Goal: Information Seeking & Learning: Learn about a topic

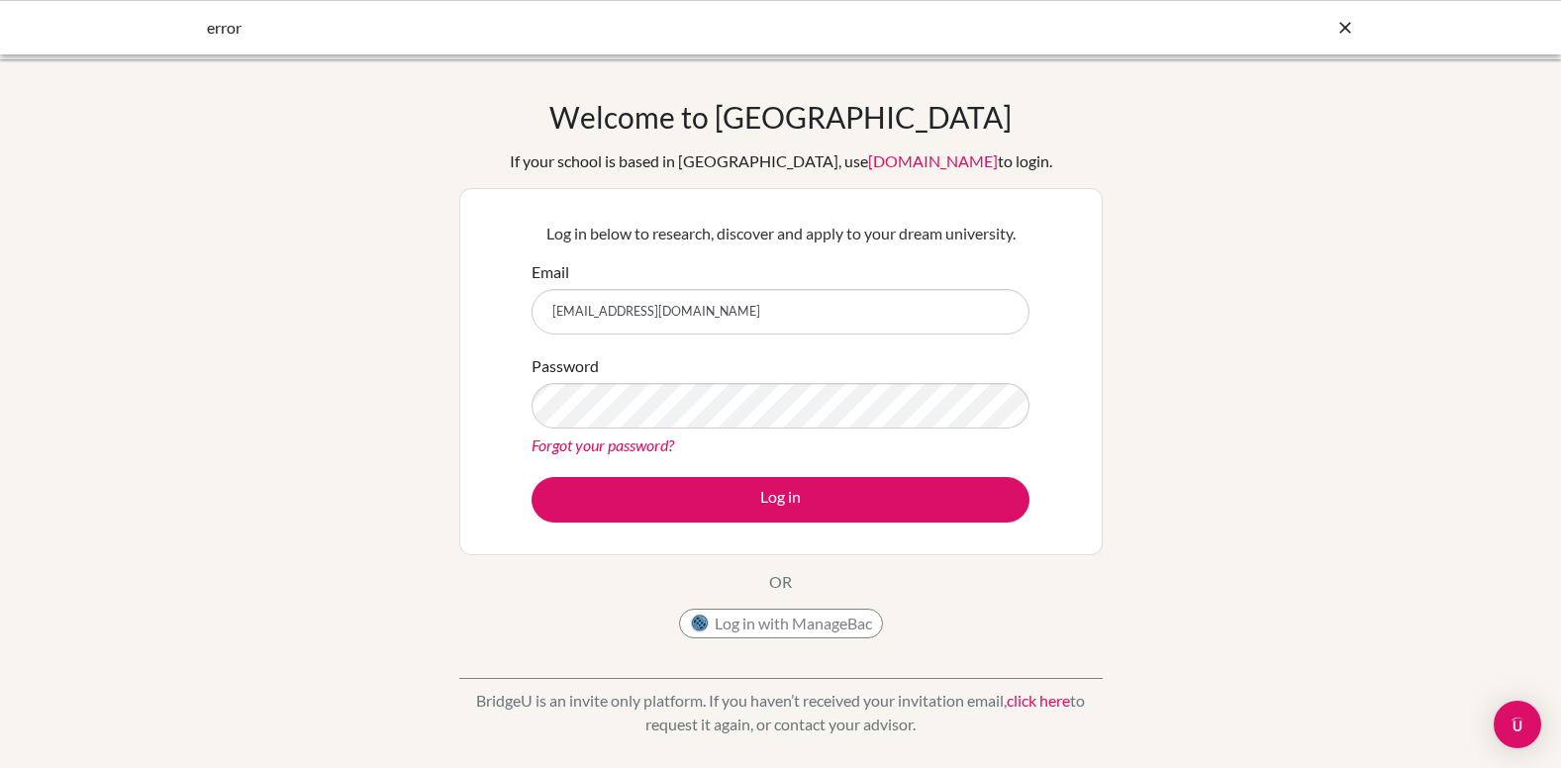
click at [531, 477] on button "Log in" at bounding box center [780, 500] width 498 height 46
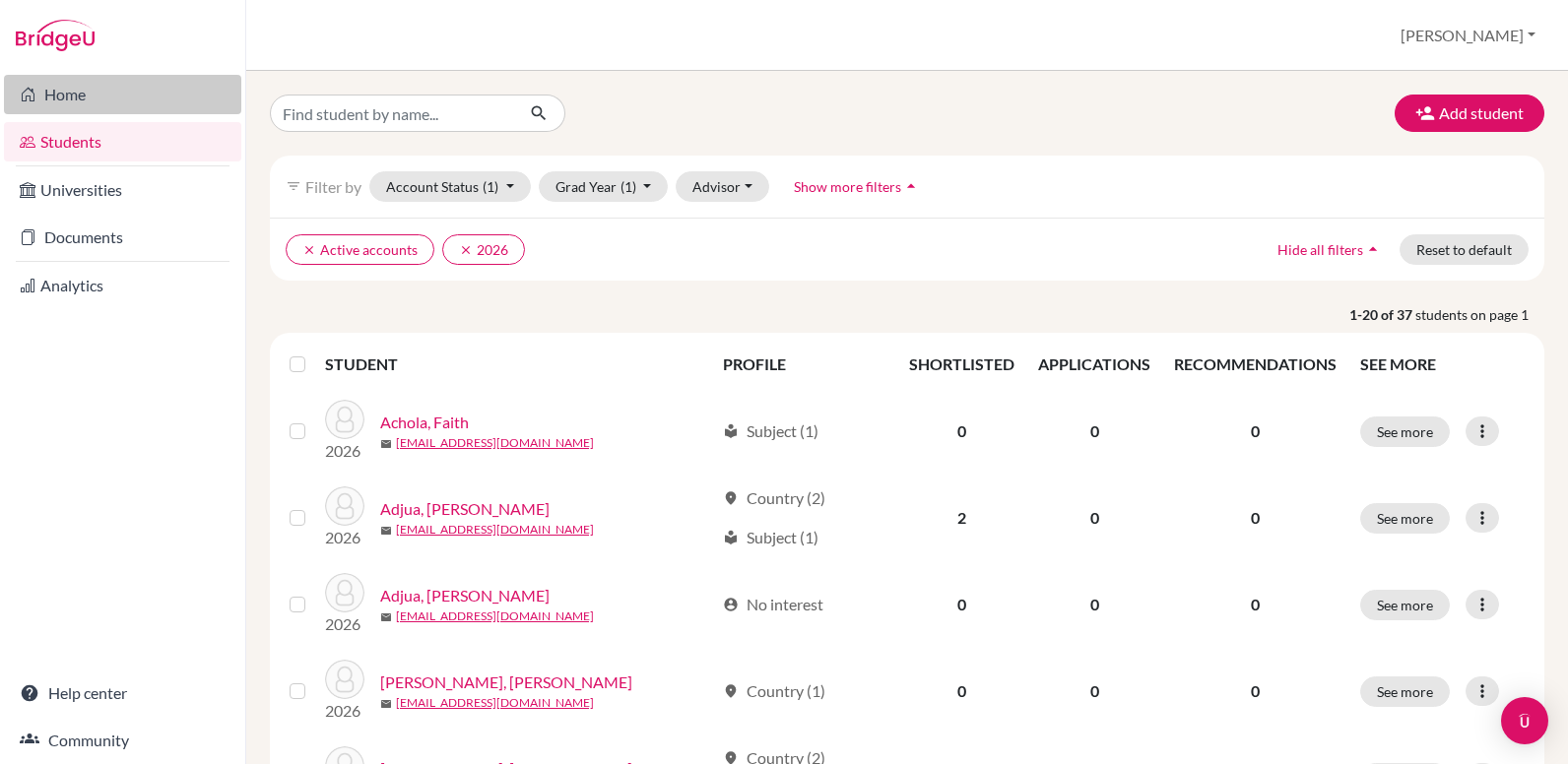
click at [63, 98] on link "Home" at bounding box center [122, 95] width 238 height 40
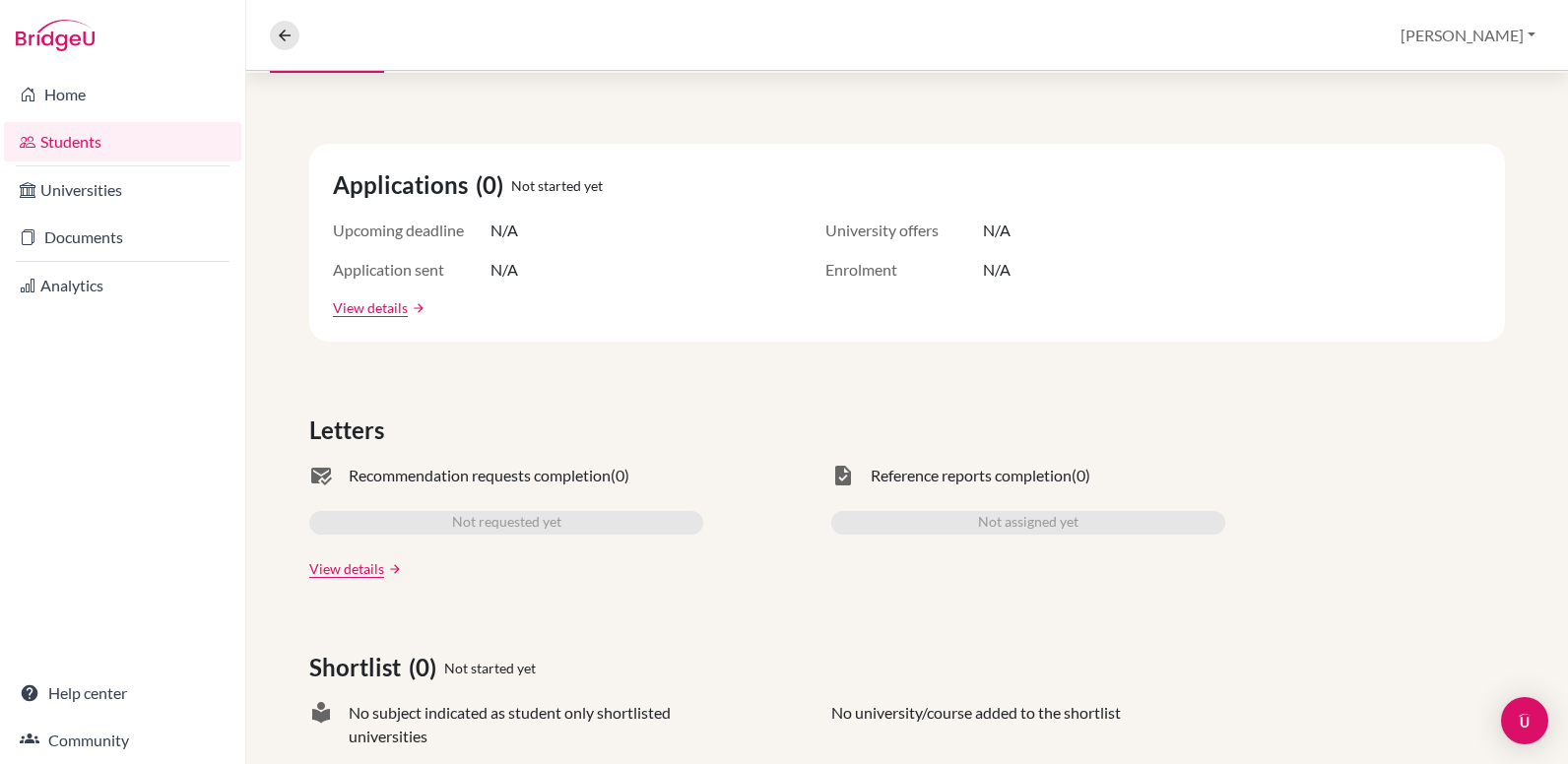
scroll to position [492, 0]
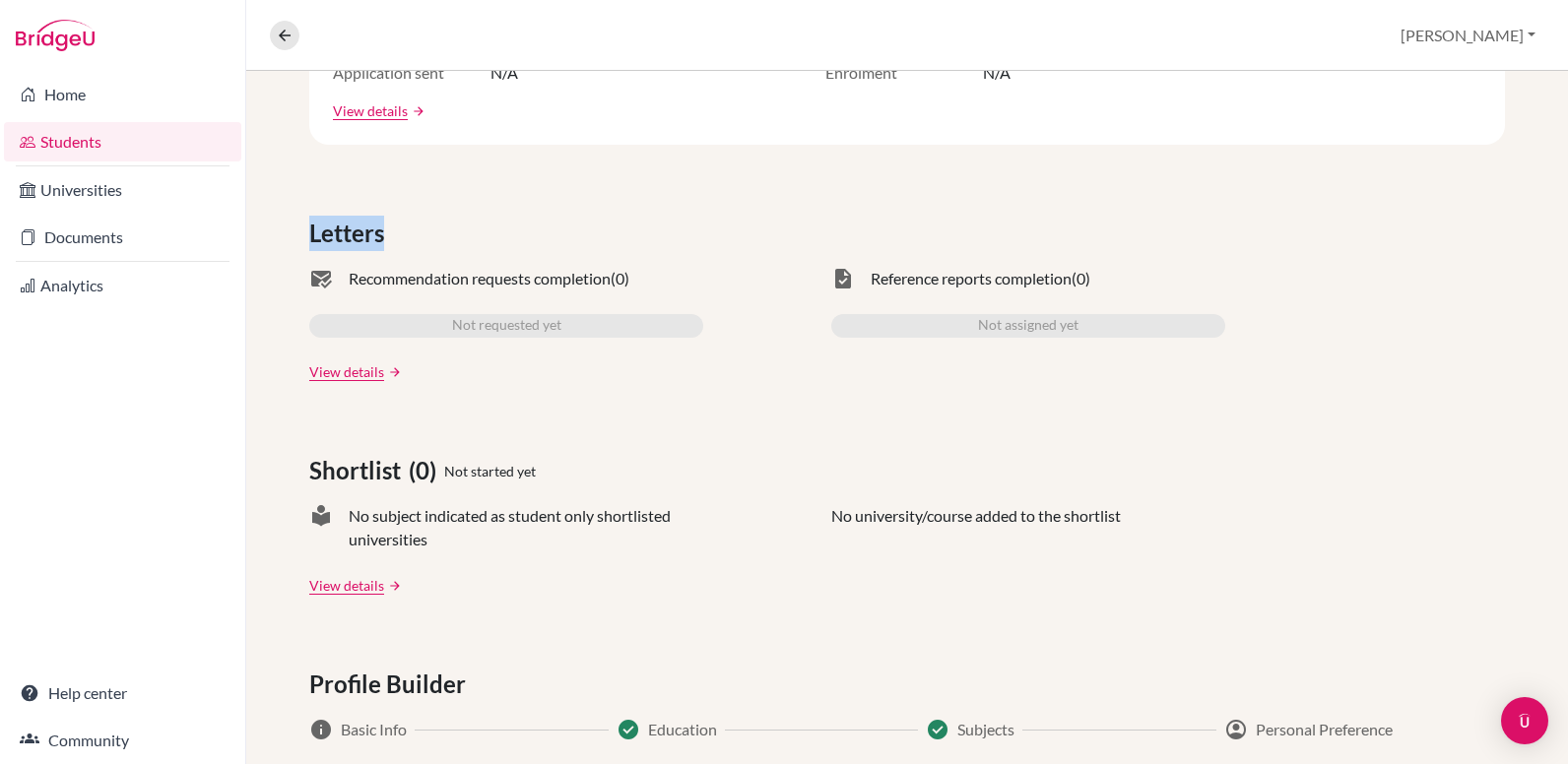
drag, startPoint x: 312, startPoint y: 230, endPoint x: 438, endPoint y: 231, distance: 126.0
click at [438, 231] on div "Letters" at bounding box center [906, 234] width 1195 height 36
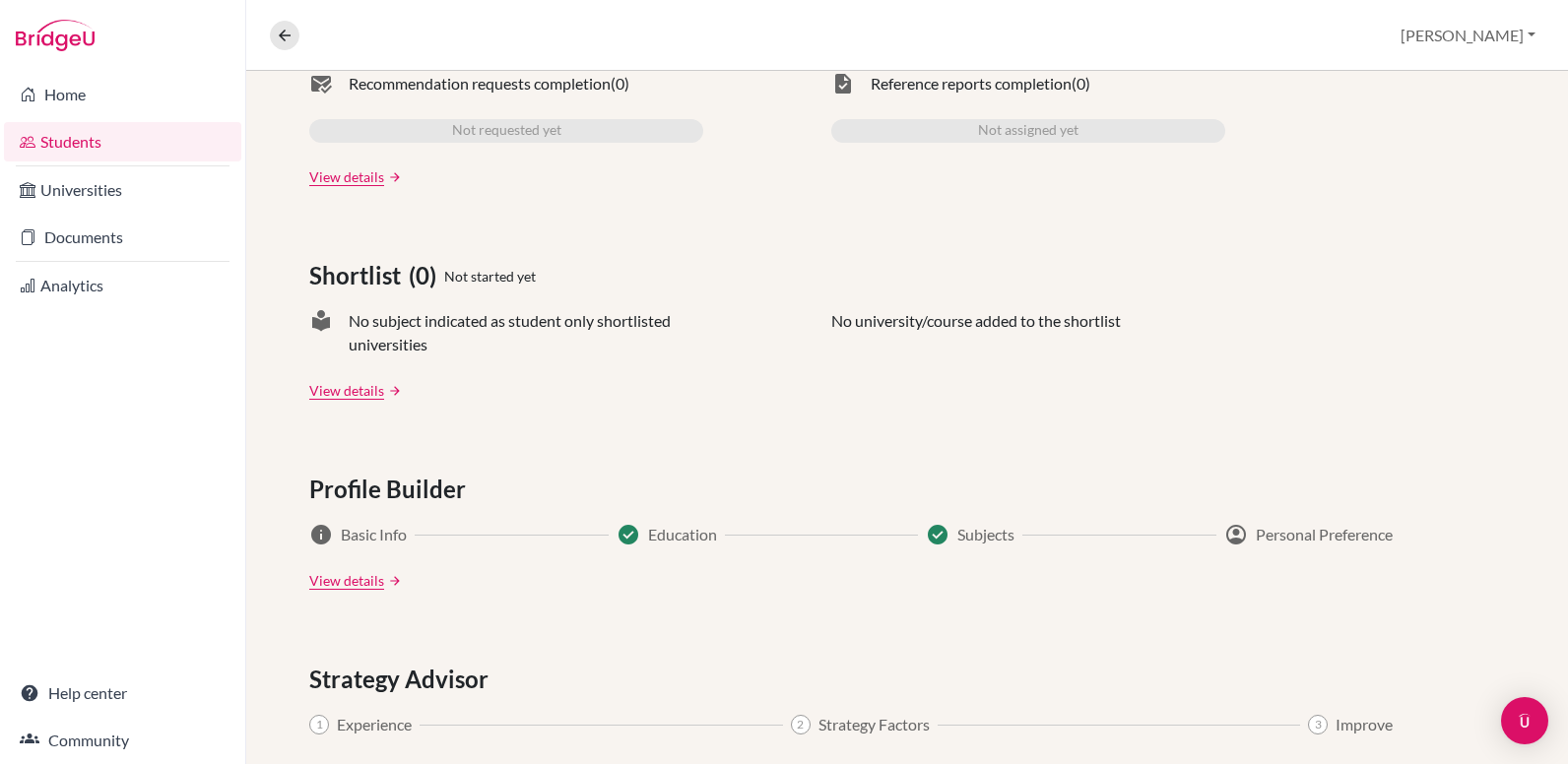
scroll to position [689, 0]
click at [346, 277] on span "Shortlist" at bounding box center [359, 274] width 99 height 36
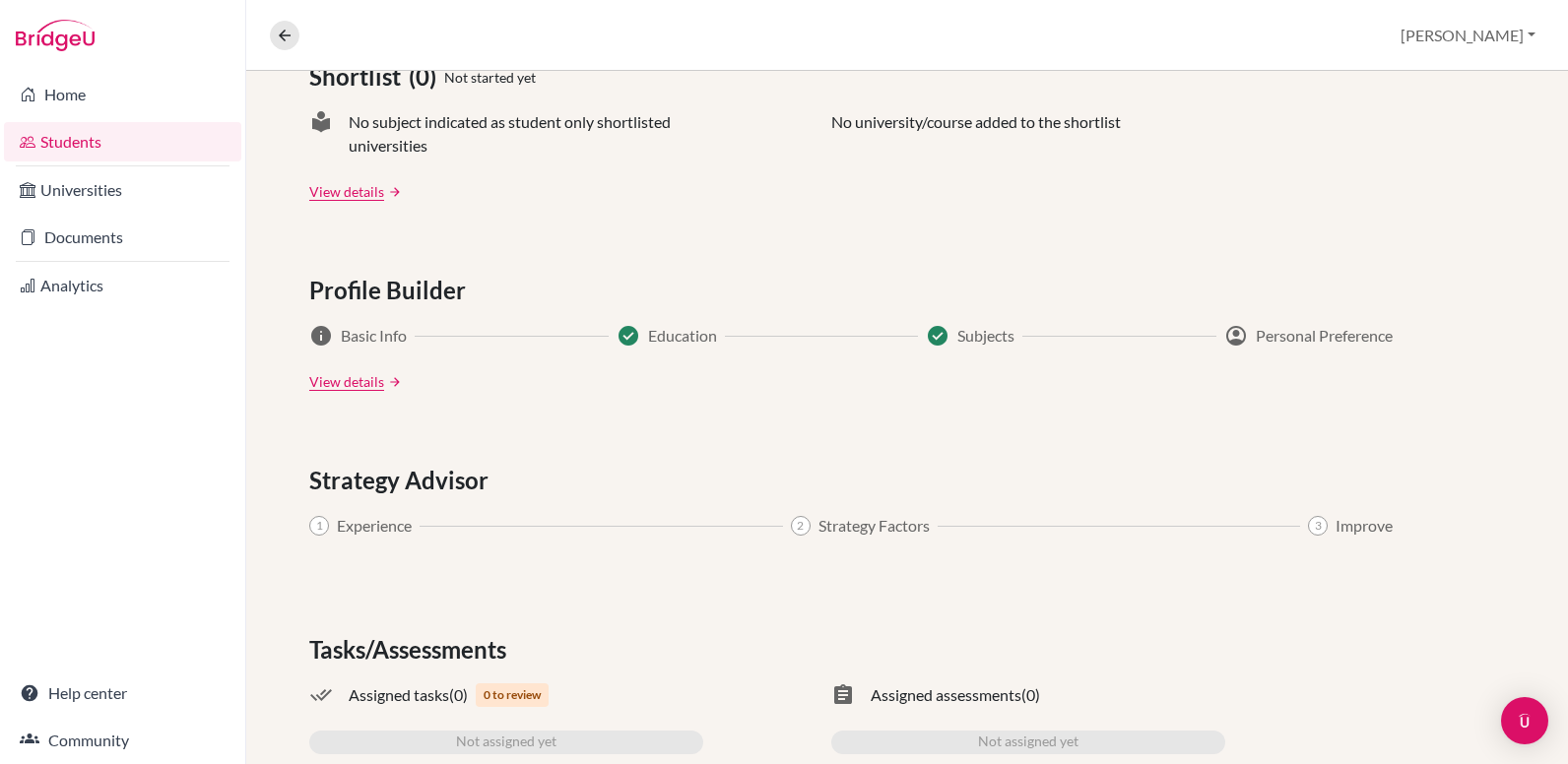
click at [417, 289] on span "Profile Builder" at bounding box center [391, 290] width 164 height 36
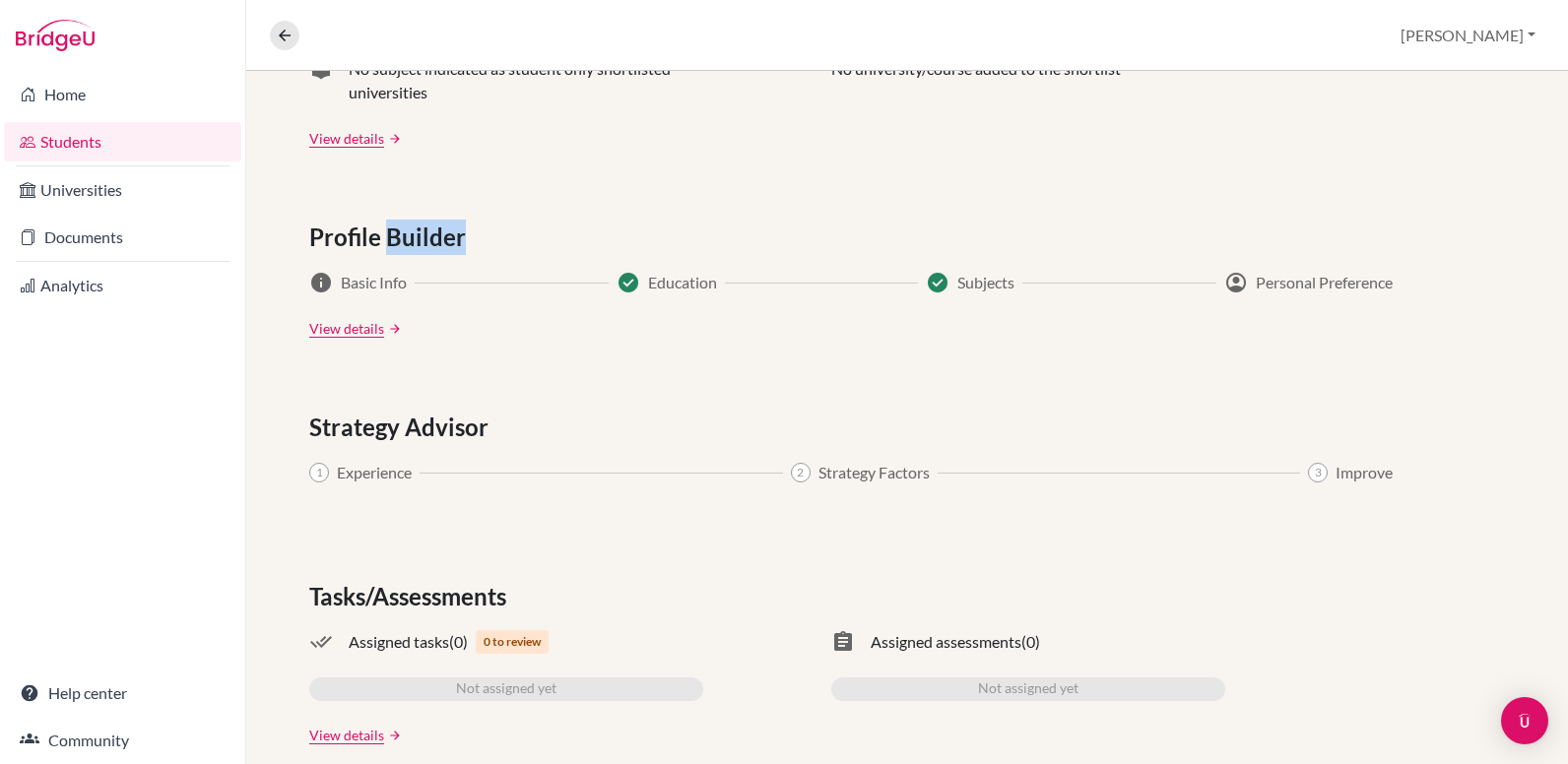
scroll to position [968, 0]
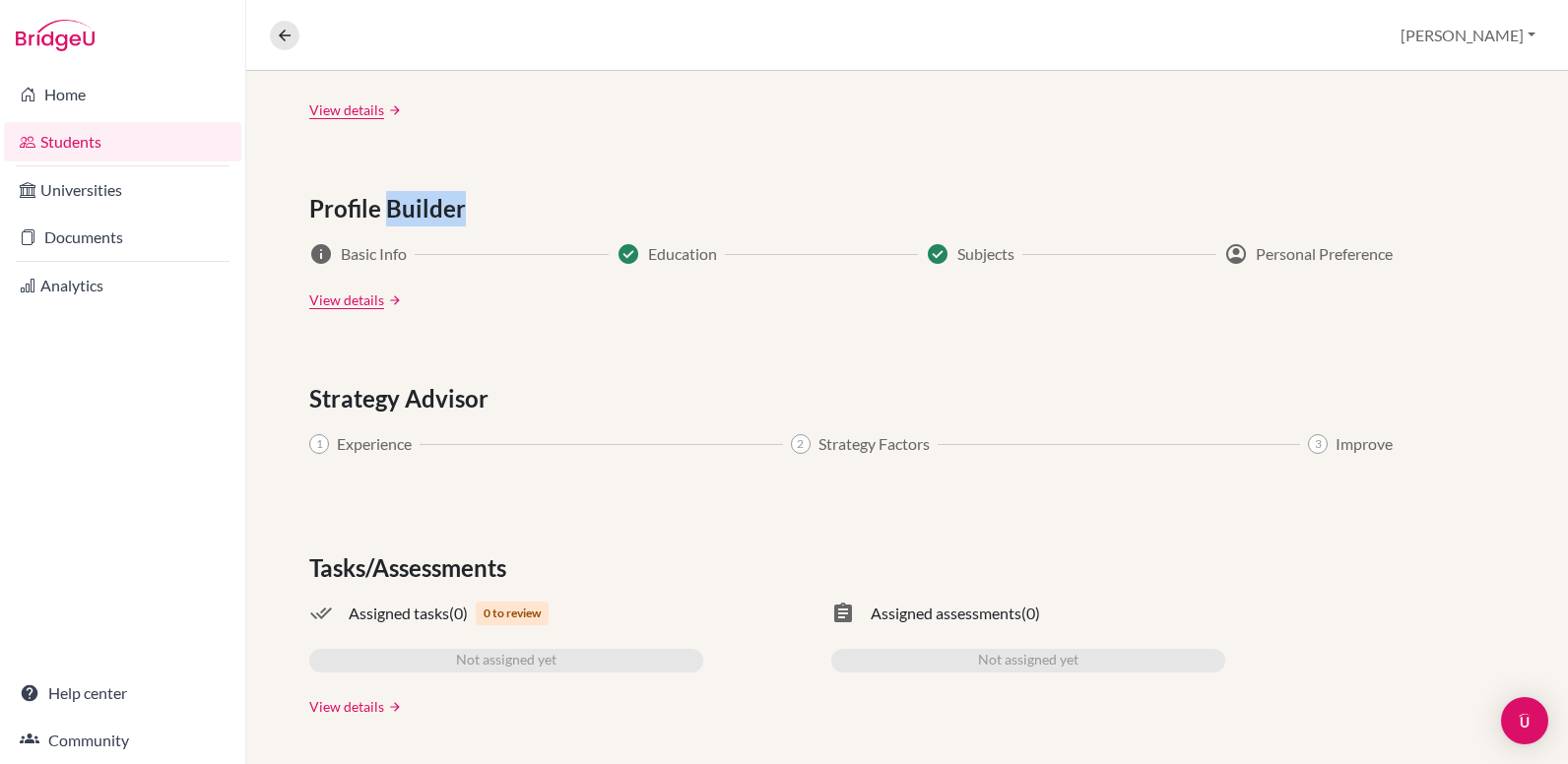
click at [374, 705] on link "View details" at bounding box center [346, 706] width 75 height 21
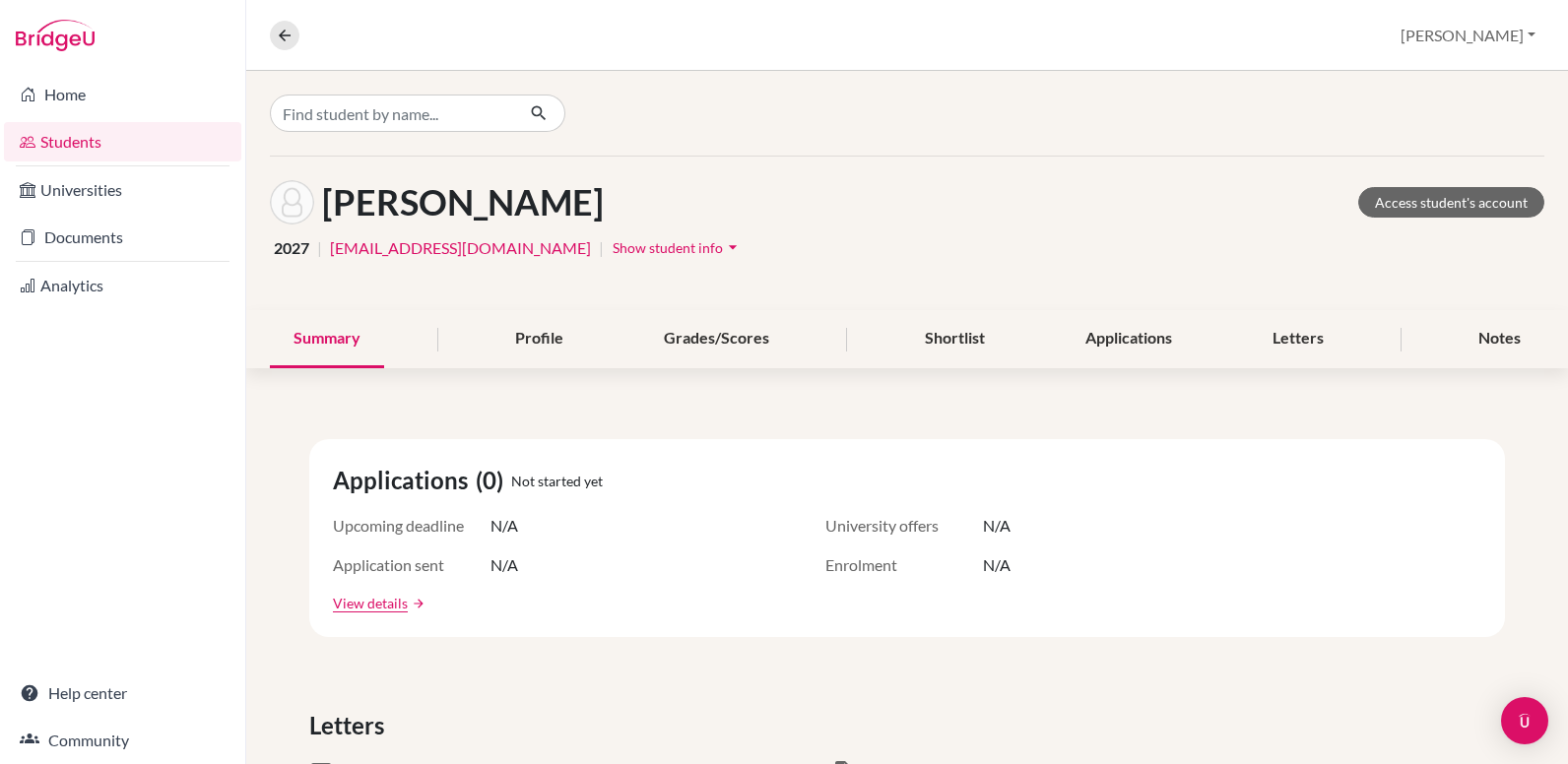
scroll to position [0, 0]
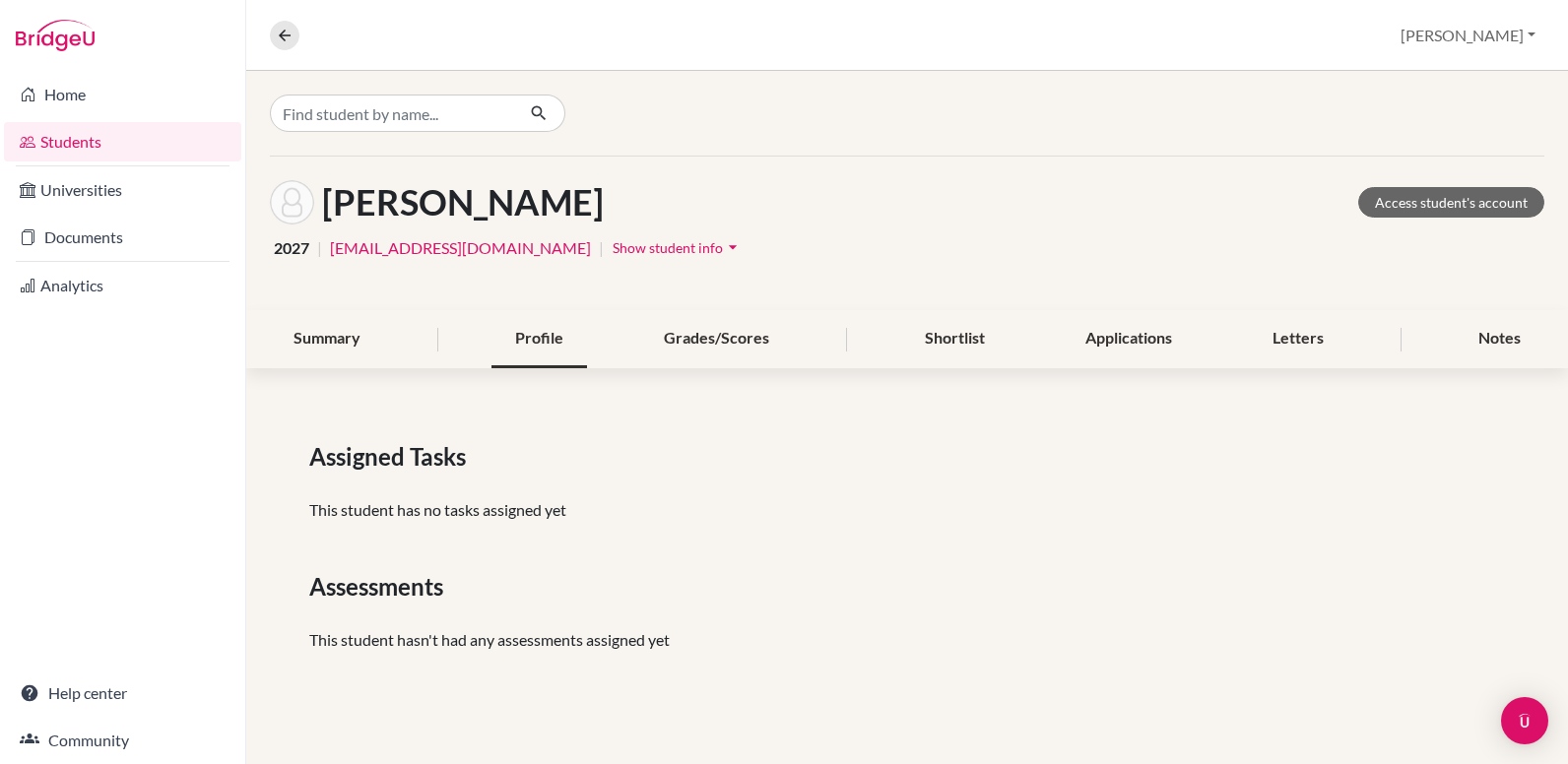
click at [542, 343] on div "Profile" at bounding box center [539, 339] width 96 height 58
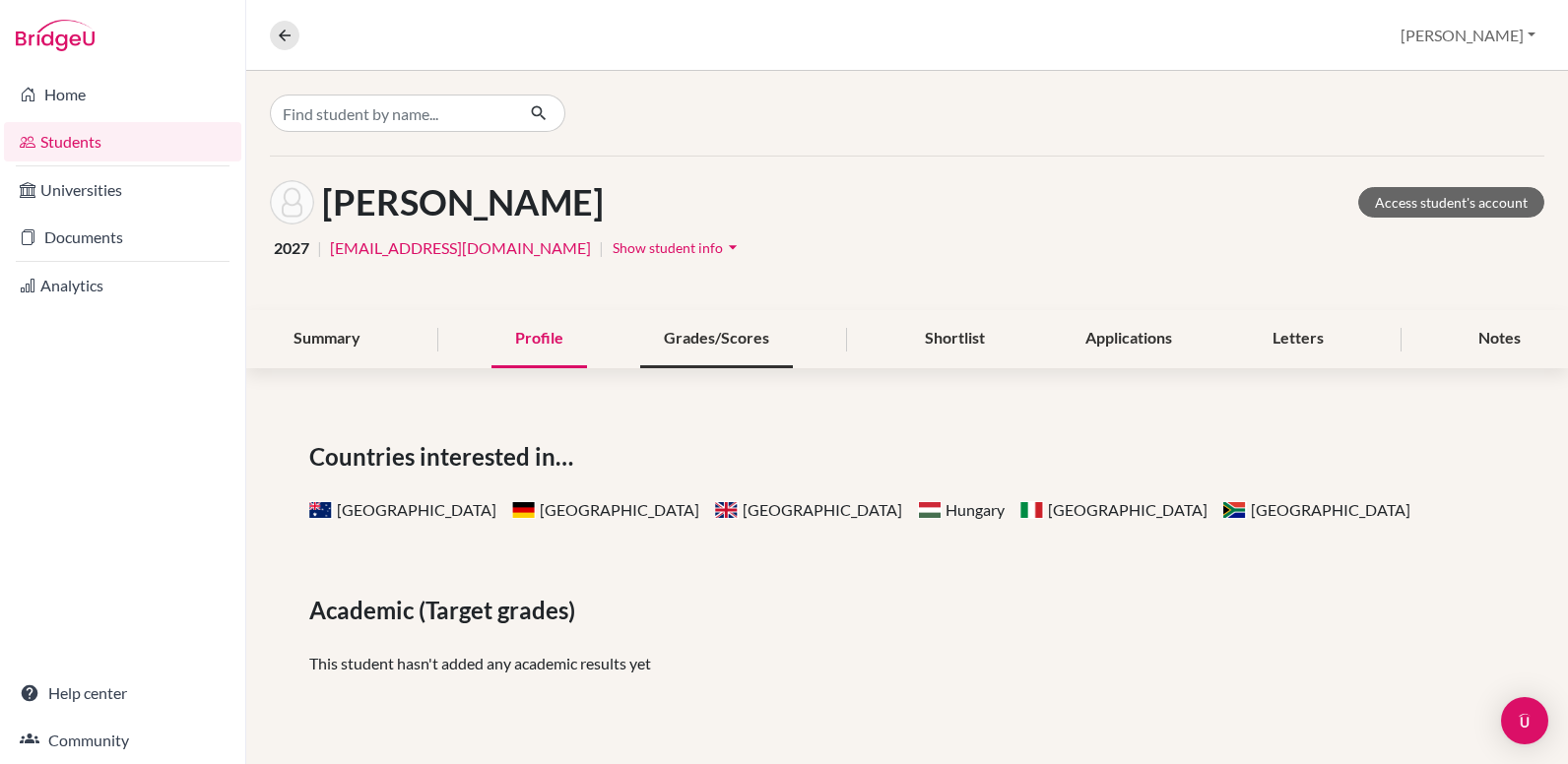
click at [713, 326] on div "Grades/Scores" at bounding box center [715, 339] width 152 height 58
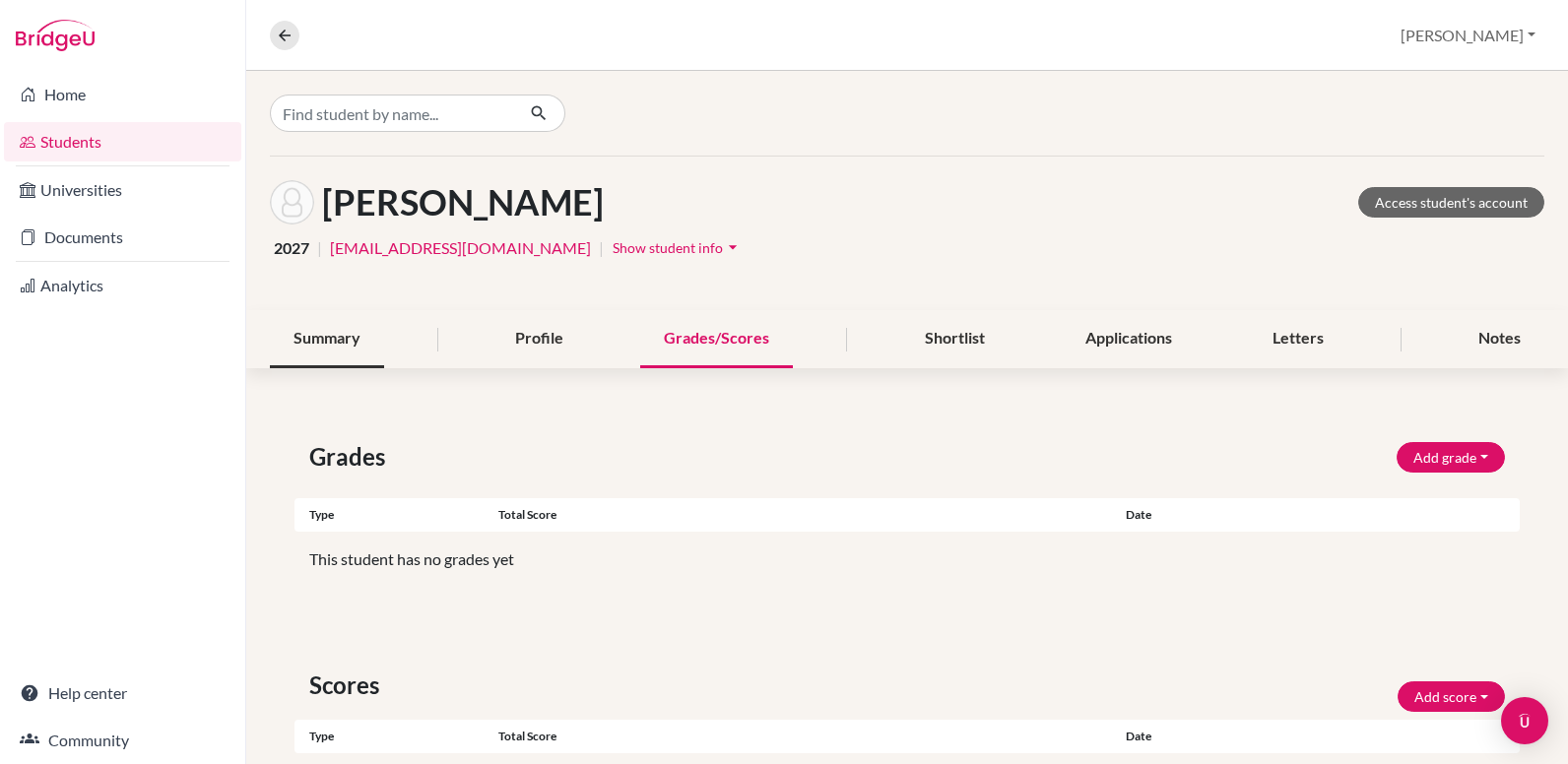
click at [315, 333] on div "Summary" at bounding box center [326, 339] width 114 height 58
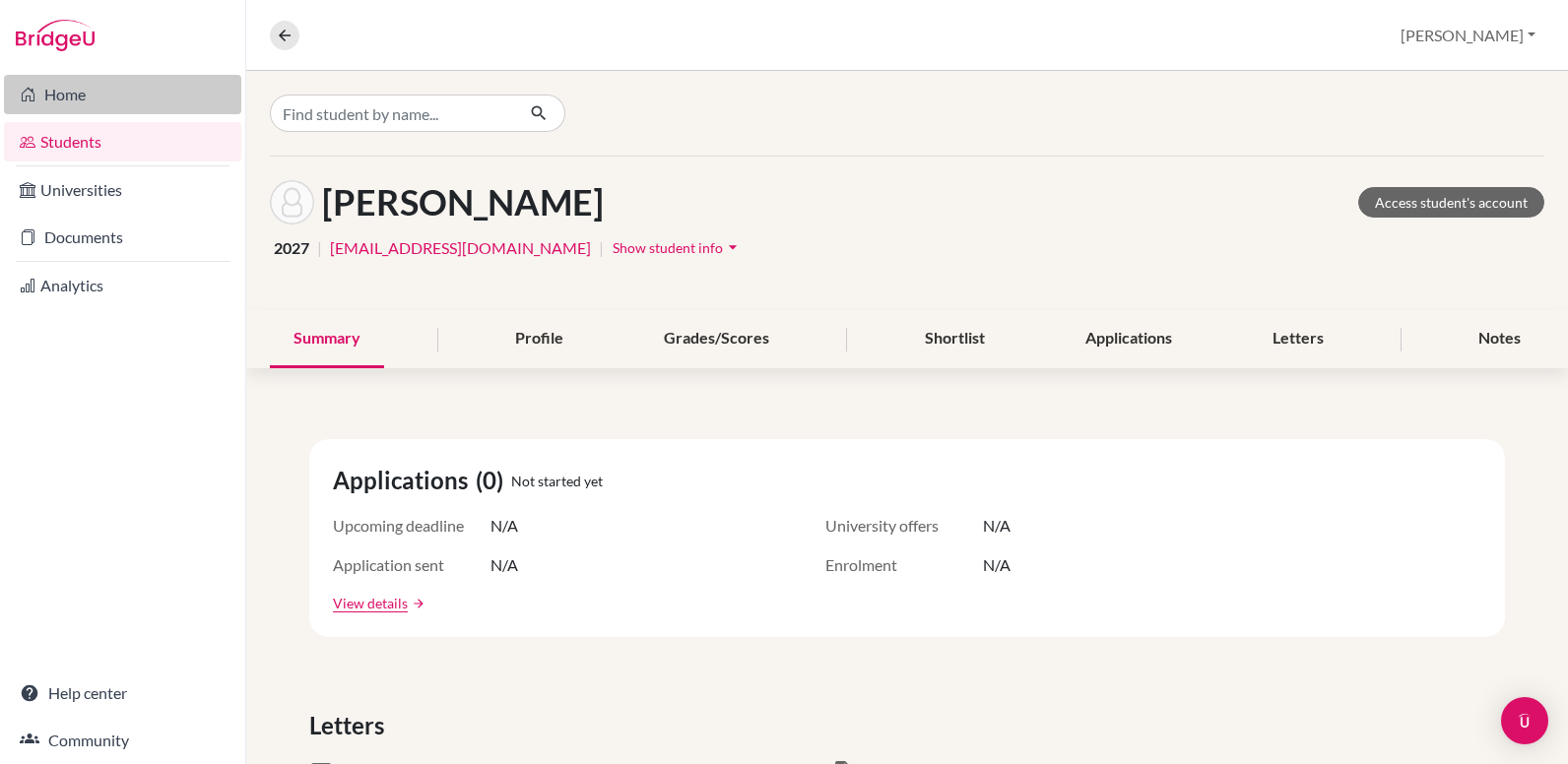
click at [67, 95] on link "Home" at bounding box center [122, 95] width 238 height 40
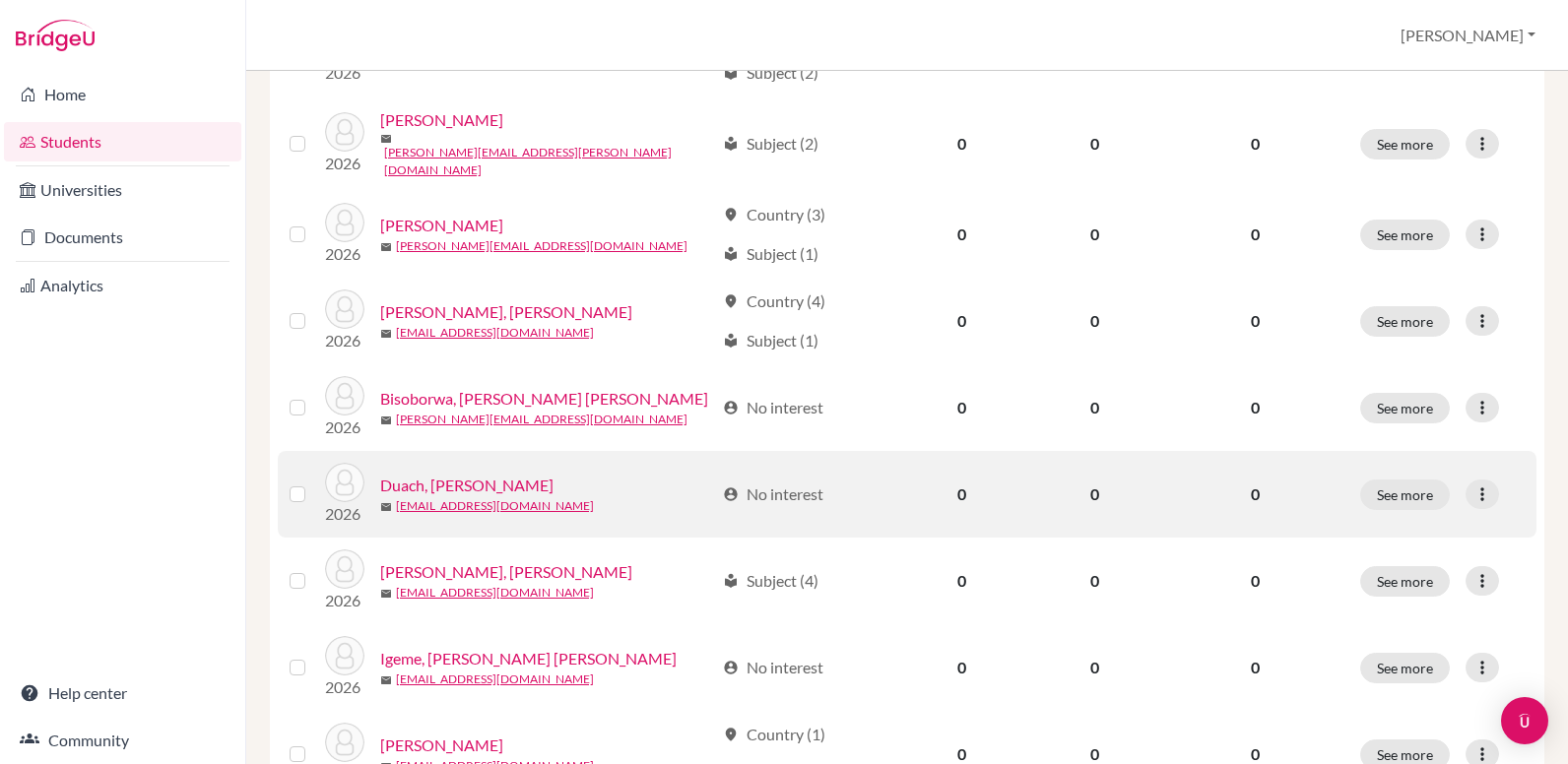
scroll to position [1083, 0]
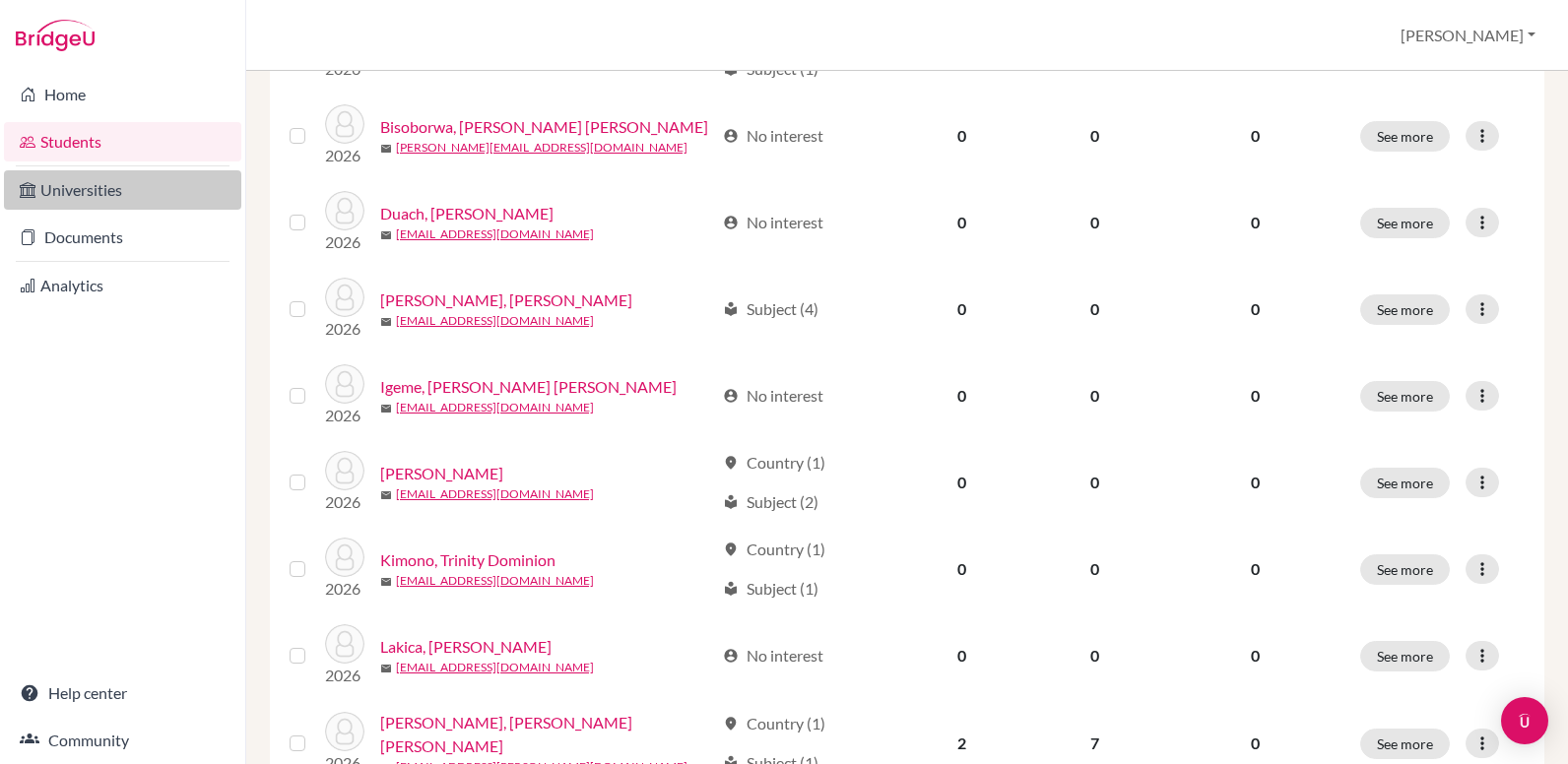
click at [83, 199] on link "Universities" at bounding box center [122, 190] width 238 height 40
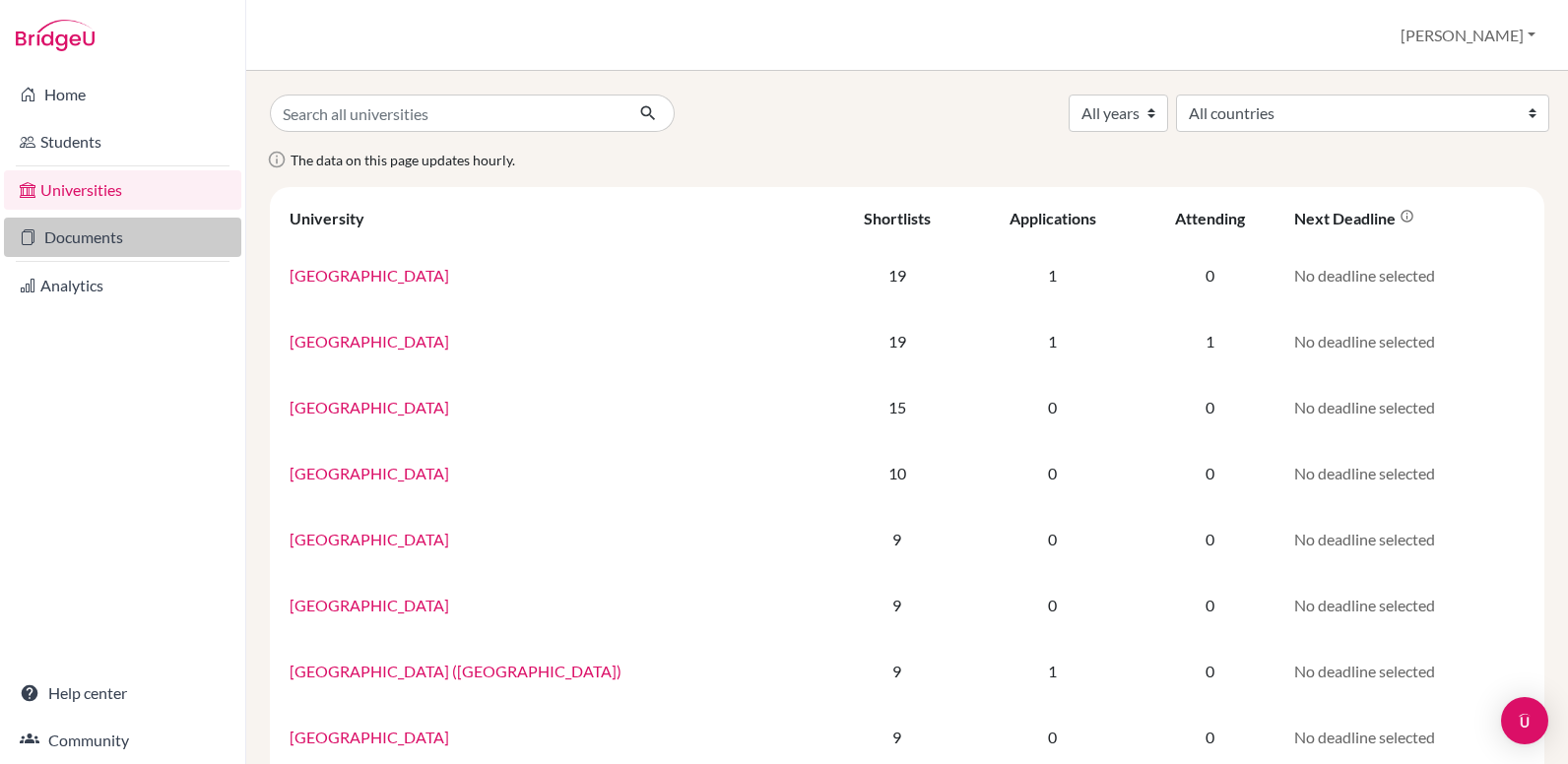
click at [94, 221] on link "Documents" at bounding box center [122, 238] width 238 height 40
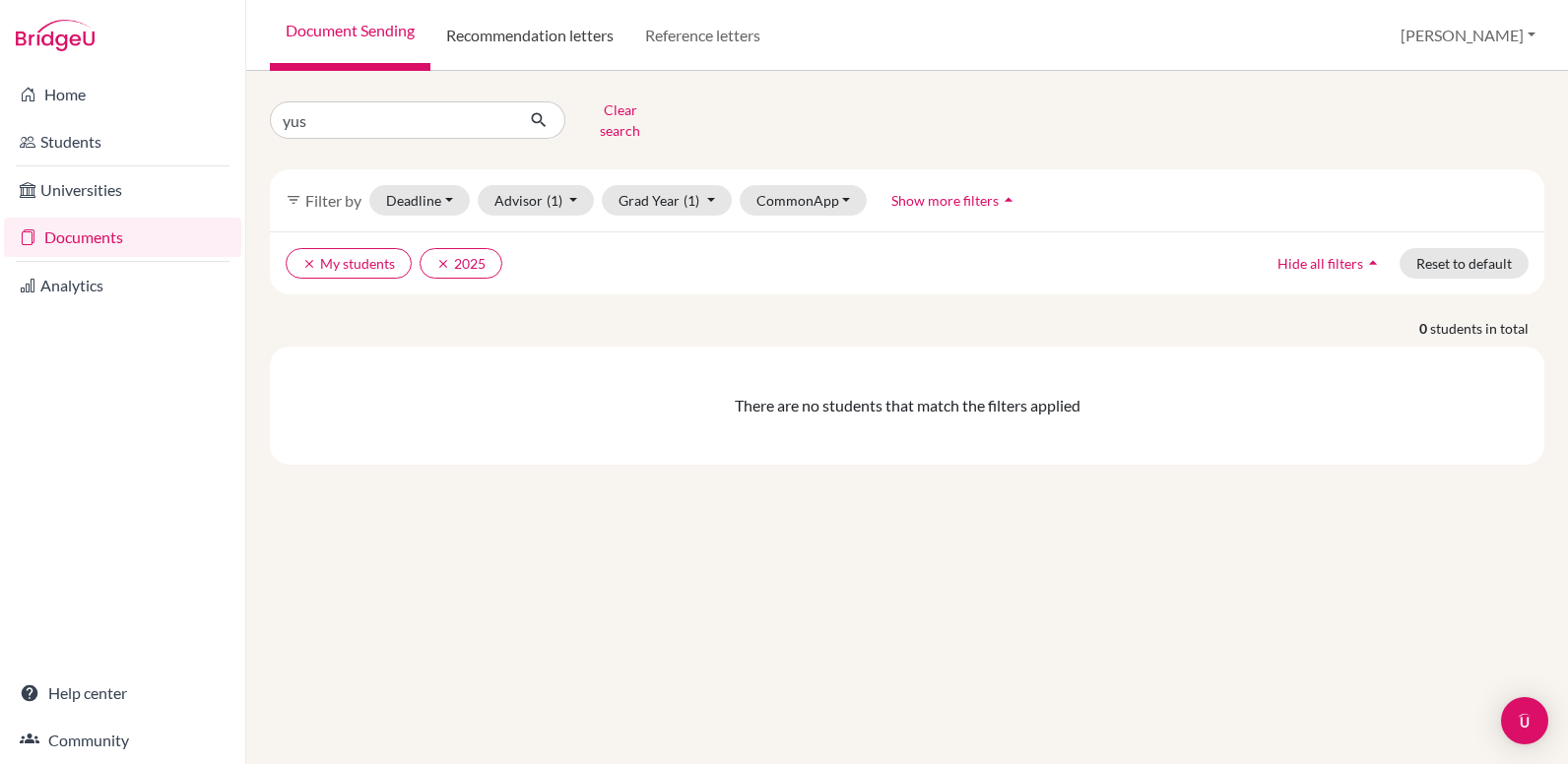
click at [541, 32] on link "Recommendation letters" at bounding box center [529, 35] width 199 height 71
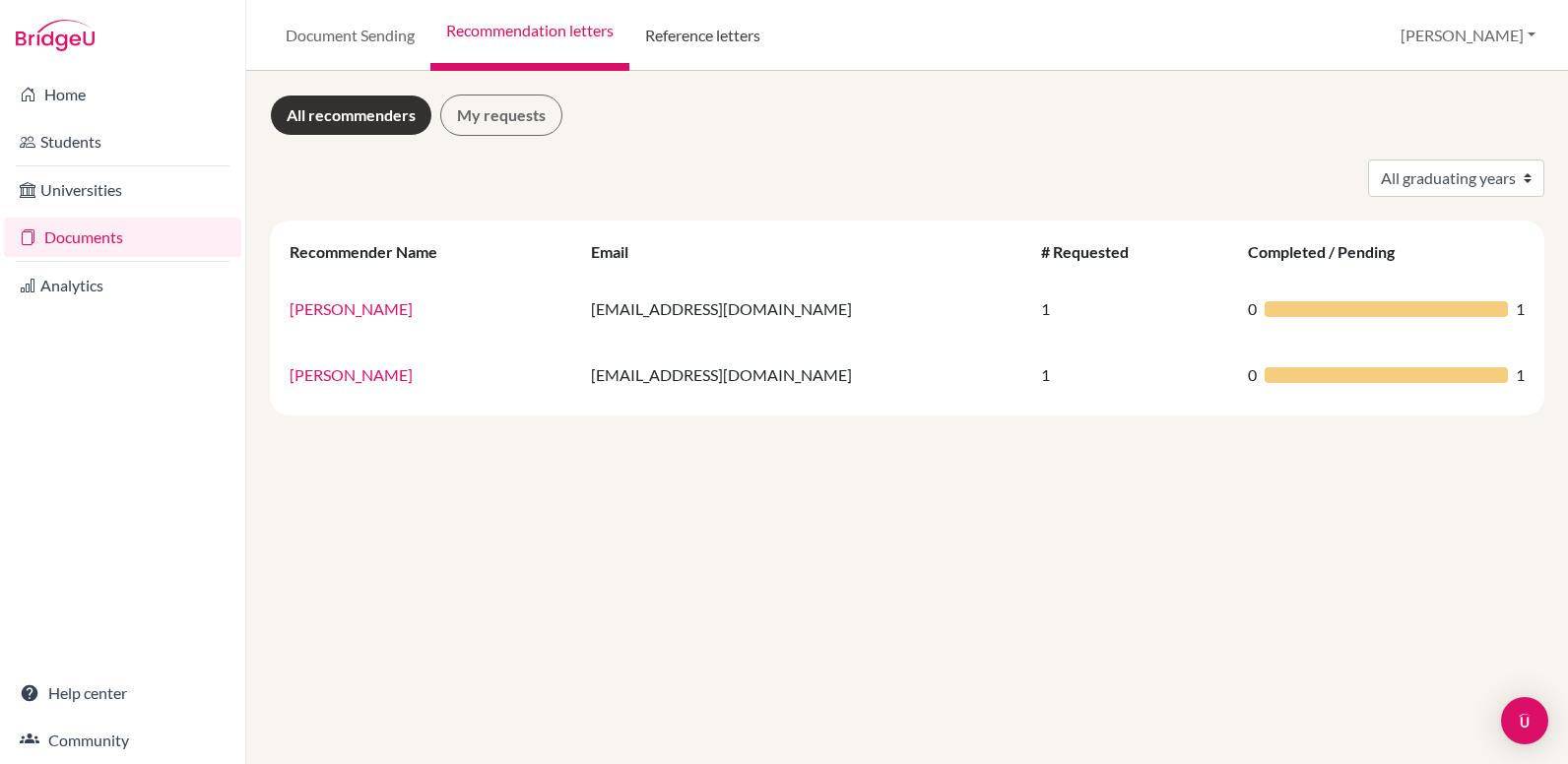
click at [732, 37] on link "Reference letters" at bounding box center [701, 35] width 146 height 71
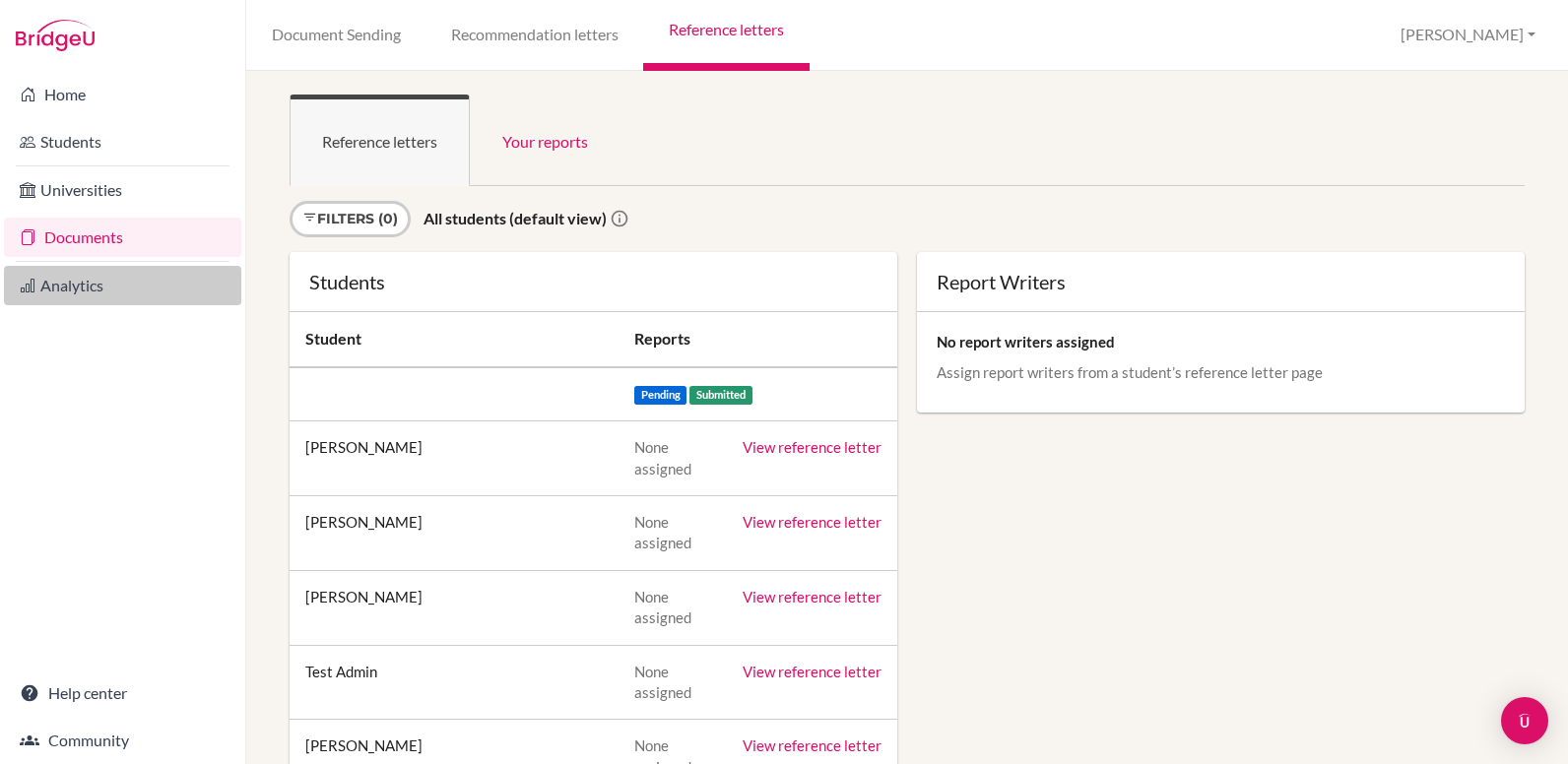
click at [95, 288] on link "Analytics" at bounding box center [122, 286] width 238 height 40
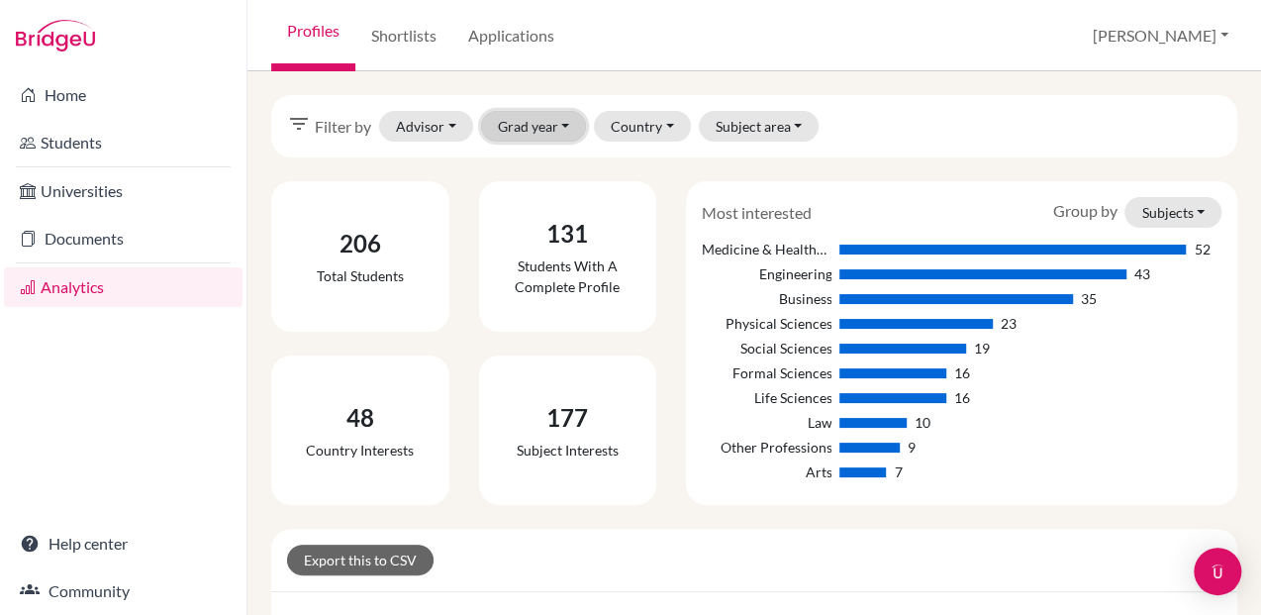
click at [558, 120] on button "Grad year" at bounding box center [534, 126] width 106 height 31
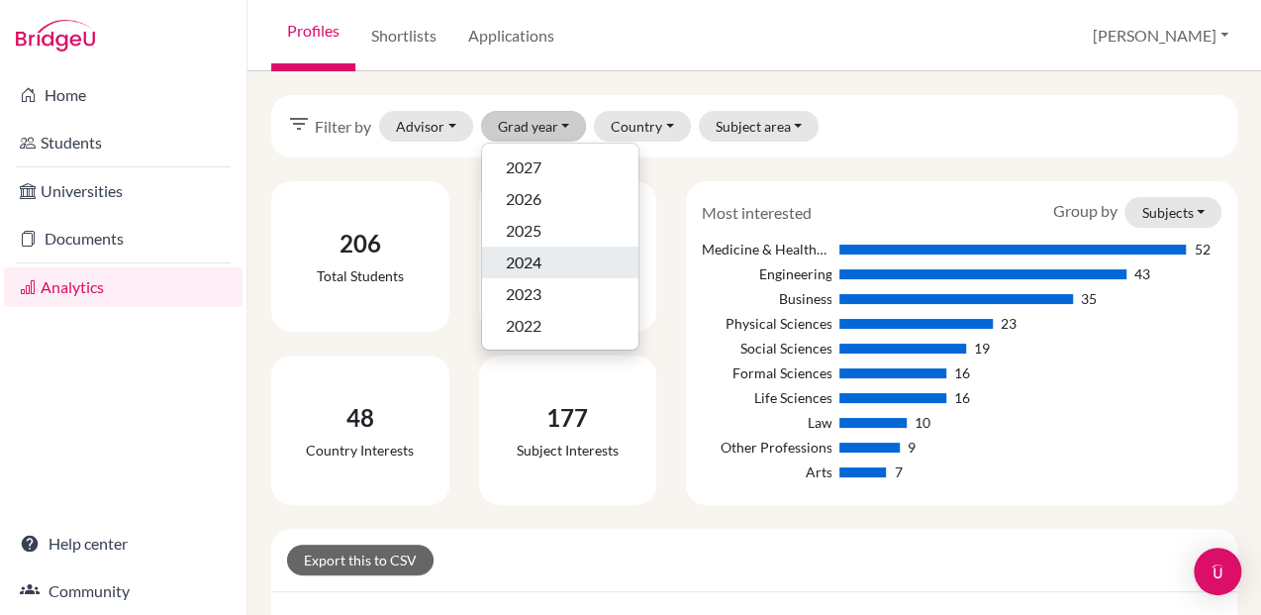
click at [534, 257] on span "2024" at bounding box center [524, 262] width 36 height 24
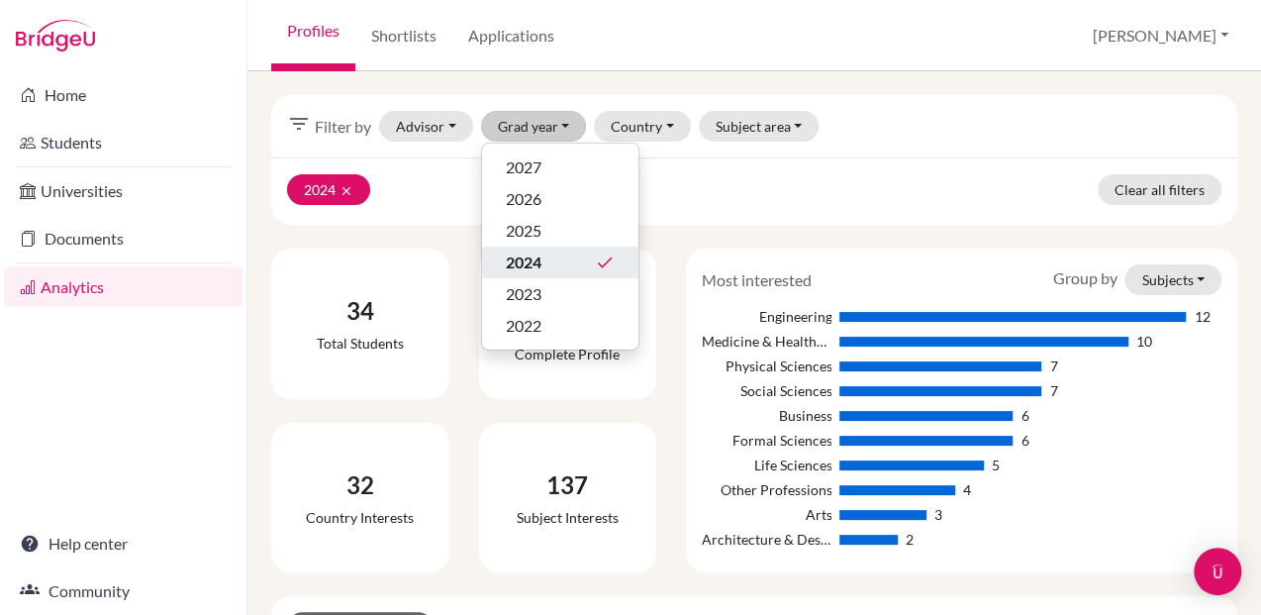
click at [538, 253] on span "2024" at bounding box center [524, 262] width 36 height 24
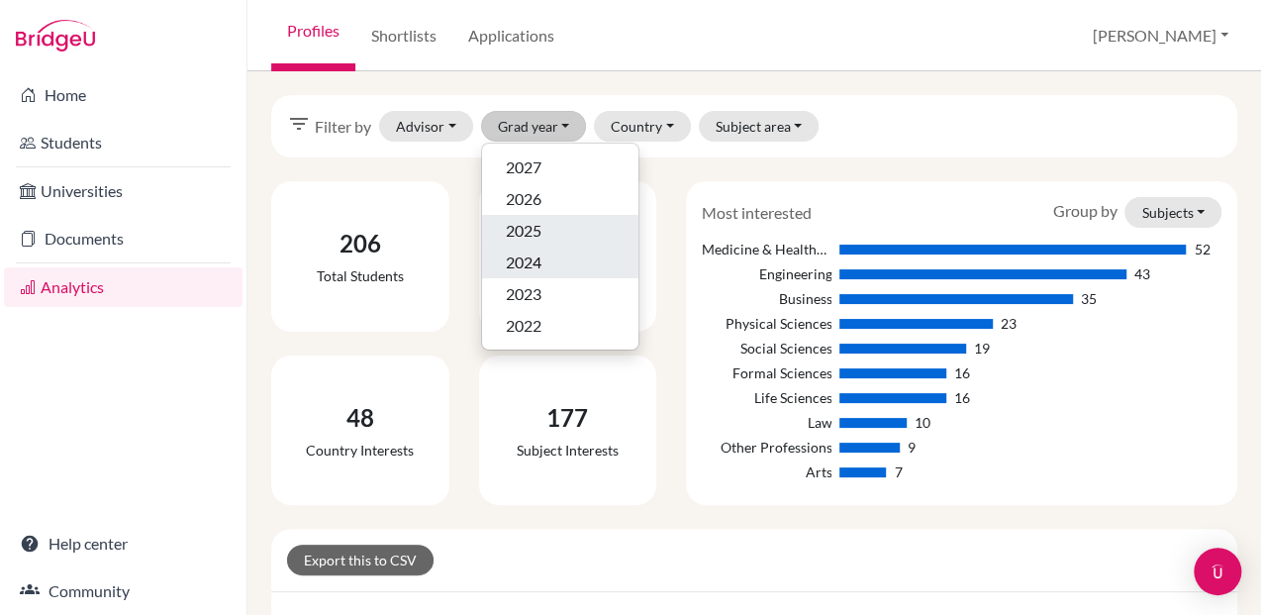
click at [531, 231] on span "2025" at bounding box center [524, 231] width 36 height 24
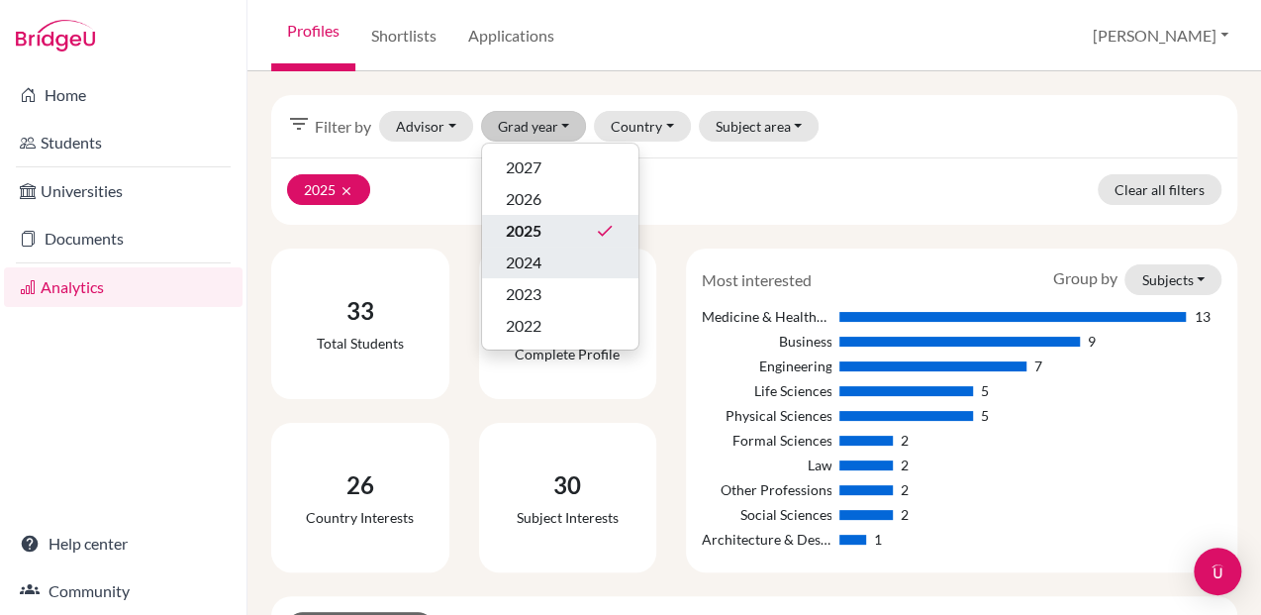
click at [530, 225] on span "2025" at bounding box center [524, 231] width 36 height 24
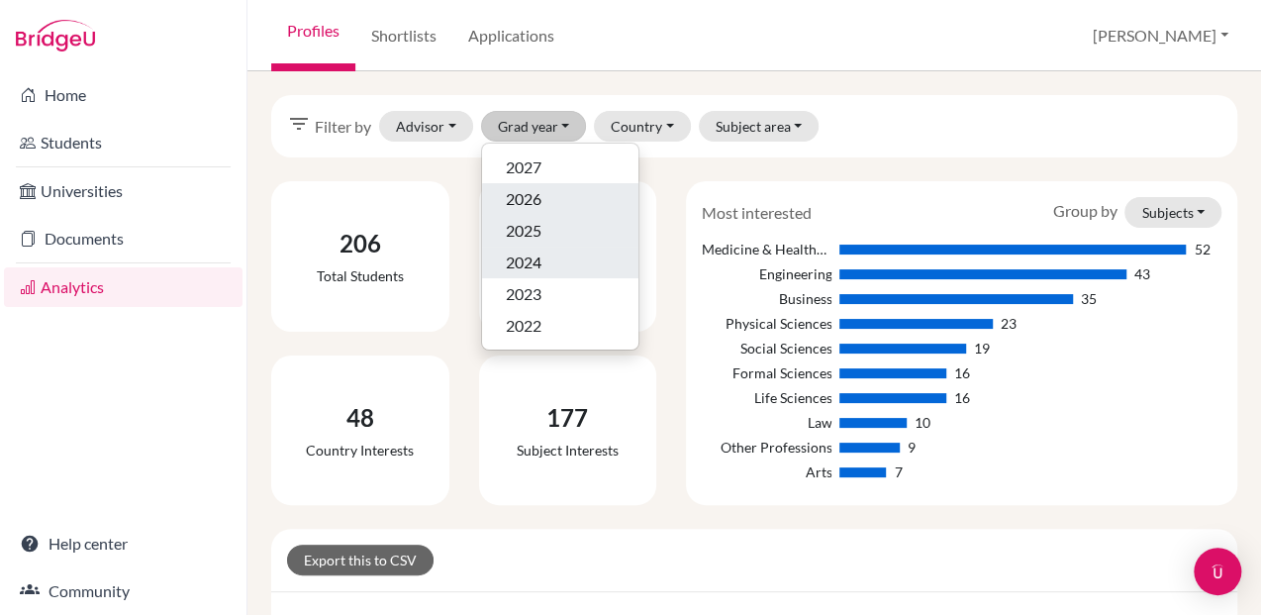
click at [529, 200] on span "2026" at bounding box center [524, 199] width 36 height 24
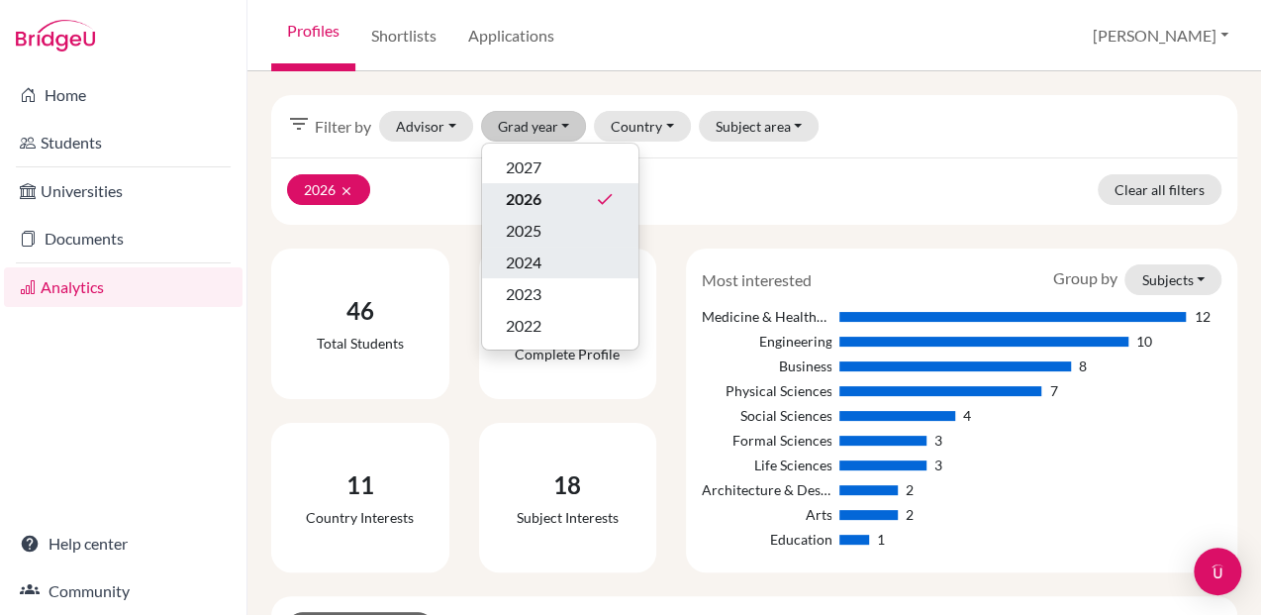
click at [538, 199] on span "2026" at bounding box center [524, 199] width 36 height 24
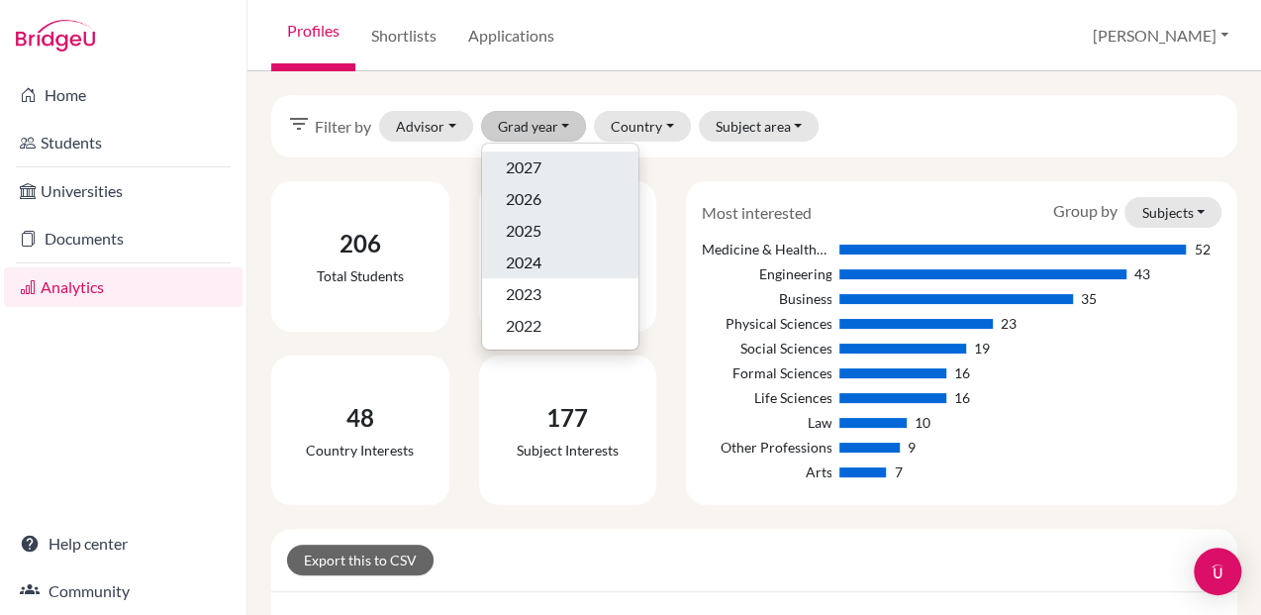
click at [538, 170] on span "2027" at bounding box center [524, 167] width 36 height 24
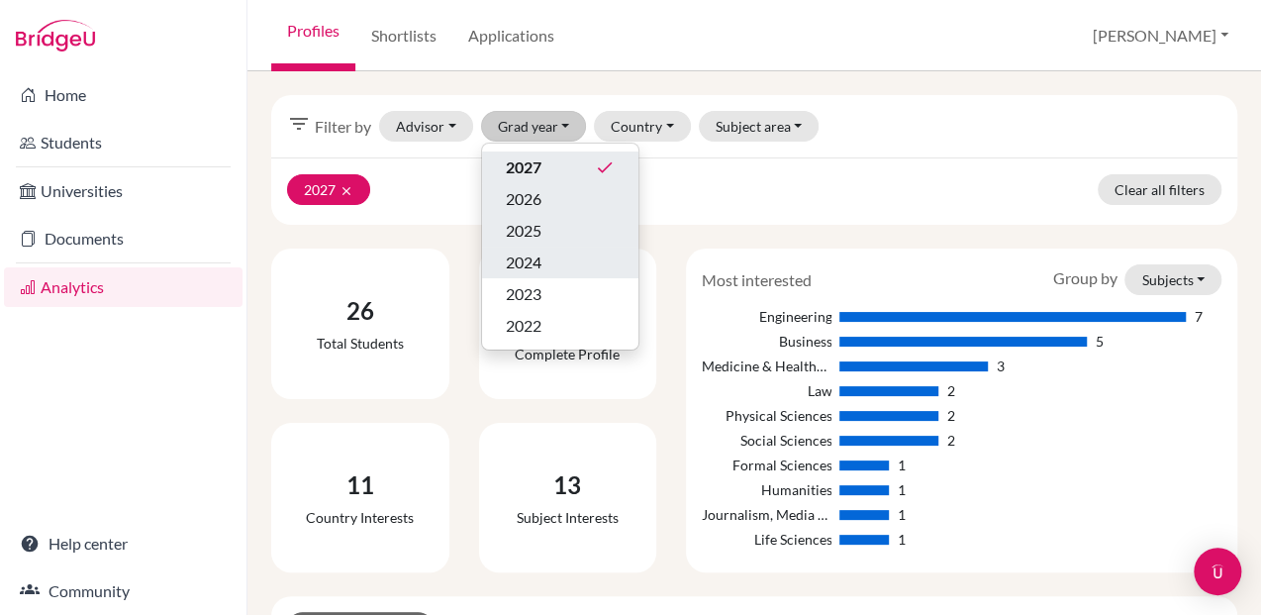
drag, startPoint x: 1191, startPoint y: 316, endPoint x: 1149, endPoint y: 315, distance: 41.6
click at [1149, 315] on div "Engineering 7" at bounding box center [962, 316] width 520 height 21
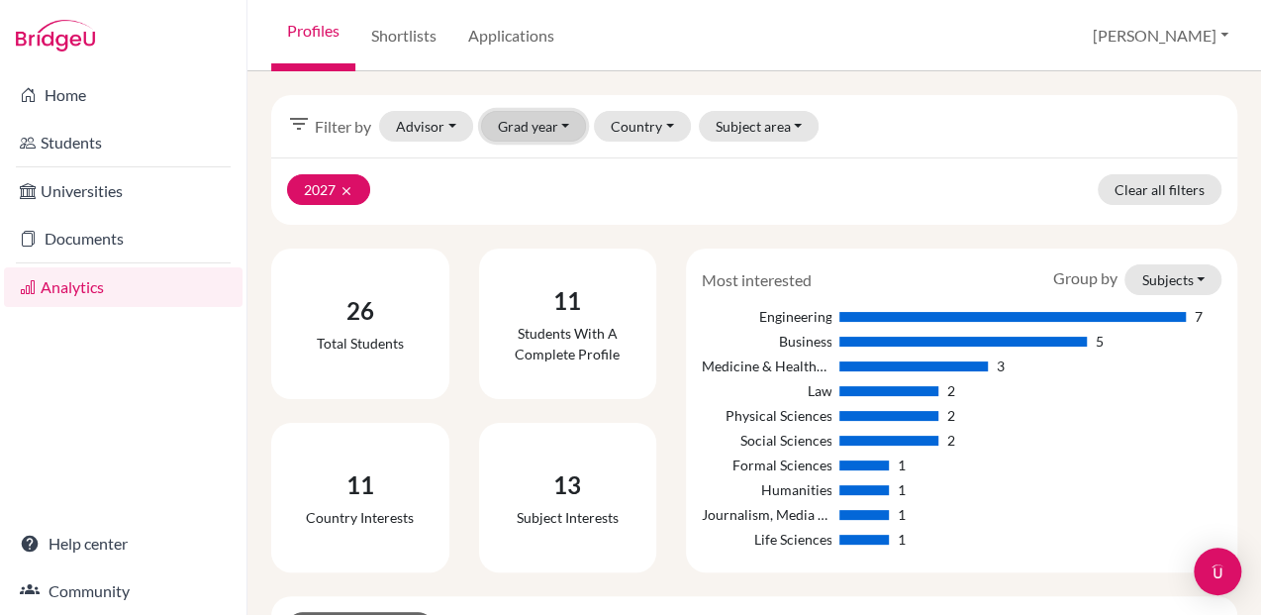
click at [549, 131] on button "Grad year" at bounding box center [534, 126] width 106 height 31
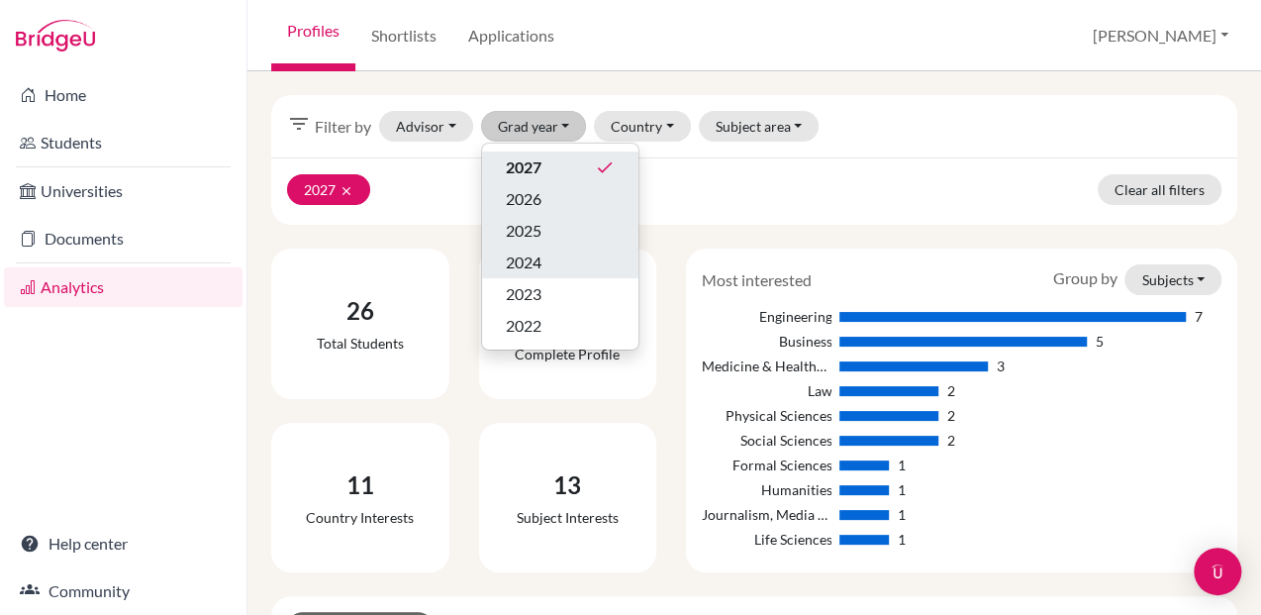
click at [519, 194] on span "2026" at bounding box center [524, 199] width 36 height 24
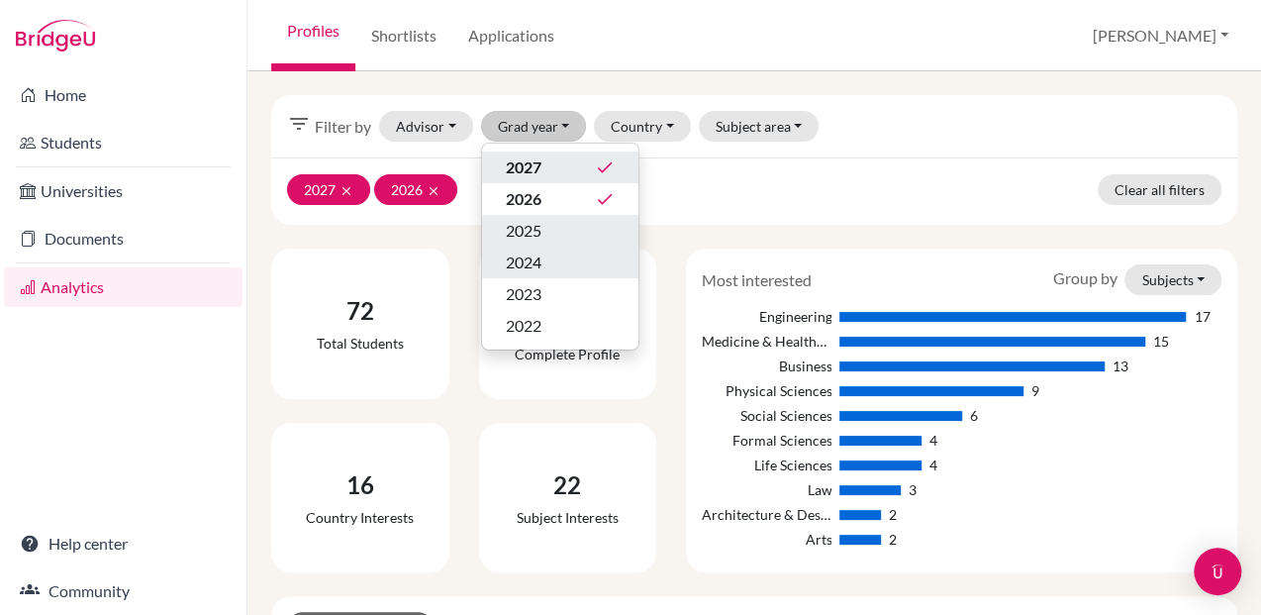
click at [527, 227] on span "2025" at bounding box center [524, 231] width 36 height 24
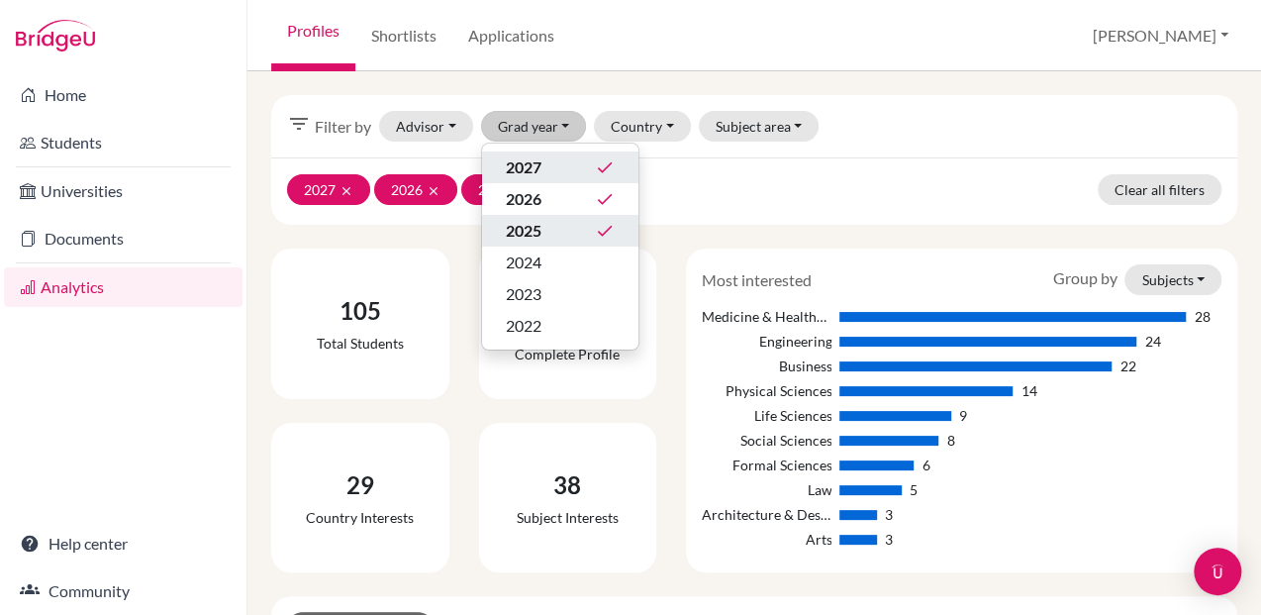
click at [534, 222] on span "2025" at bounding box center [524, 231] width 36 height 24
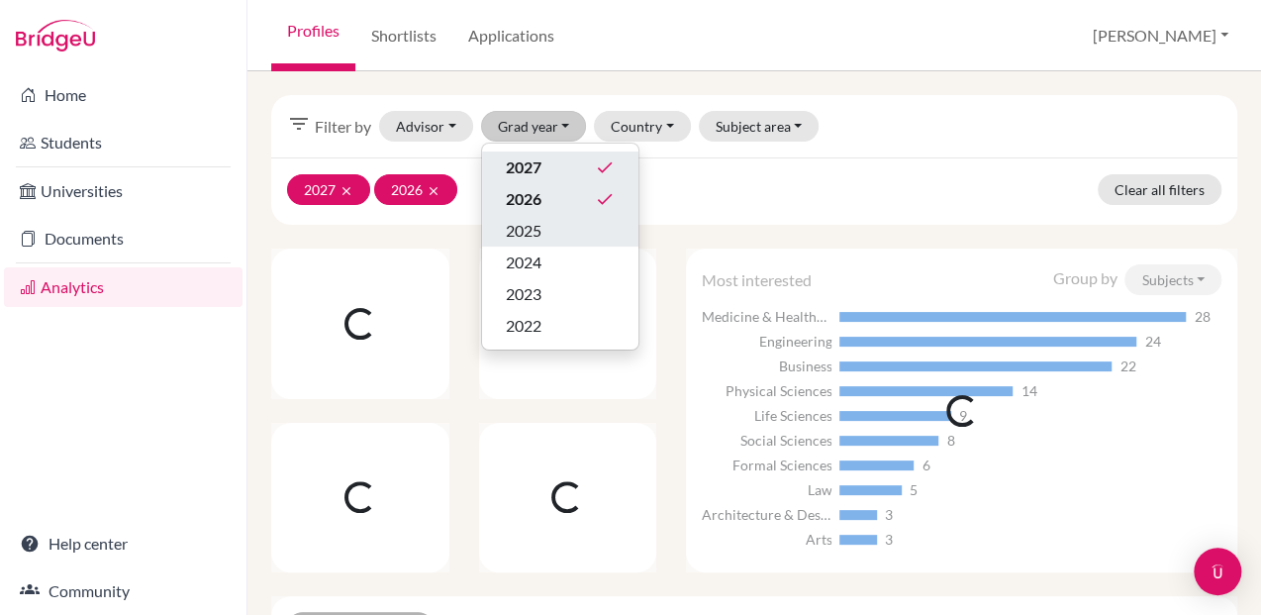
click at [530, 204] on span "2026" at bounding box center [524, 199] width 36 height 24
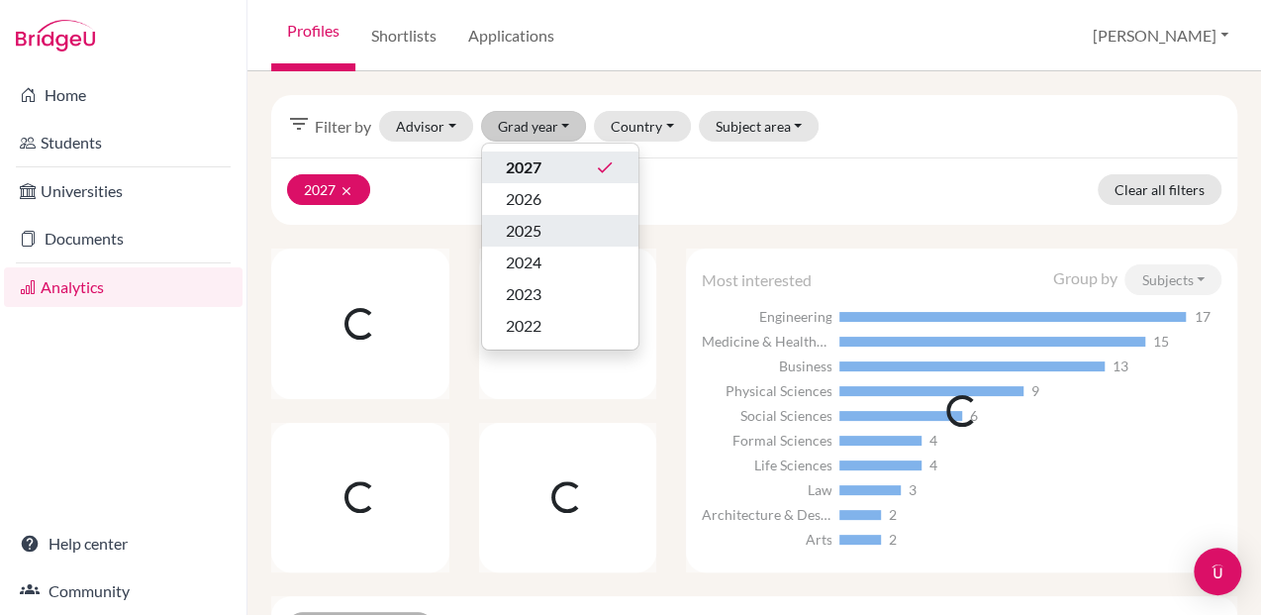
click at [528, 171] on span "2027" at bounding box center [524, 167] width 36 height 24
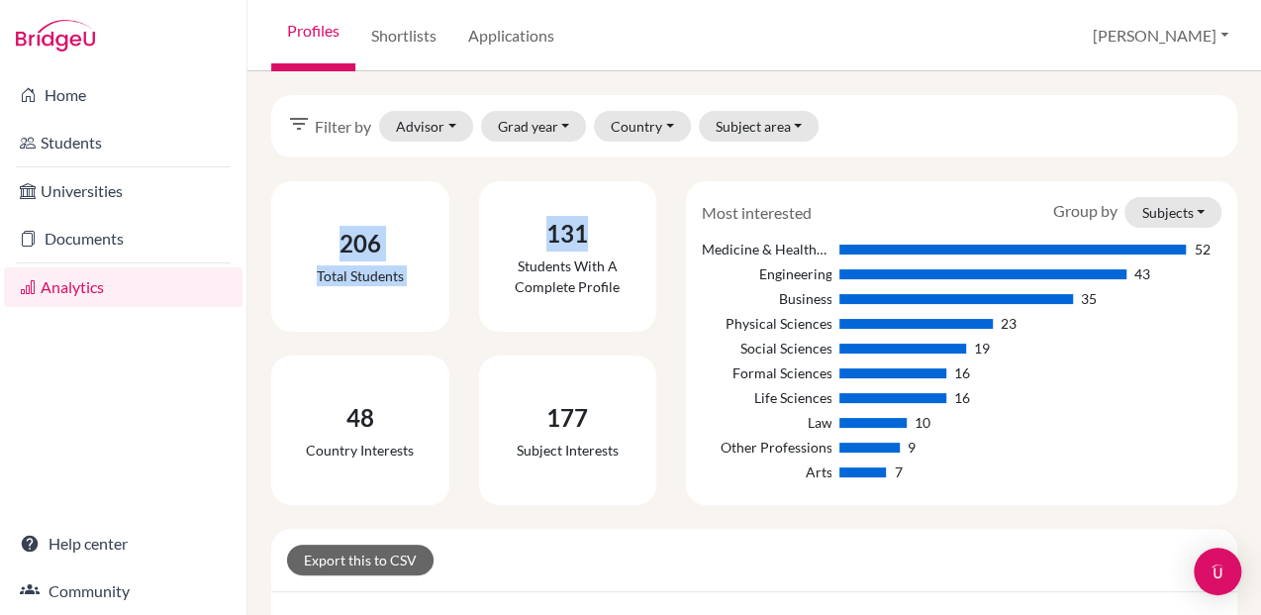
drag, startPoint x: 337, startPoint y: 241, endPoint x: 628, endPoint y: 243, distance: 291.0
click at [628, 243] on div "206 Total students 131 Students with a complete profile 48 Country interests 17…" at bounding box center [463, 343] width 415 height 324
click at [409, 40] on link "Shortlists" at bounding box center [403, 35] width 97 height 71
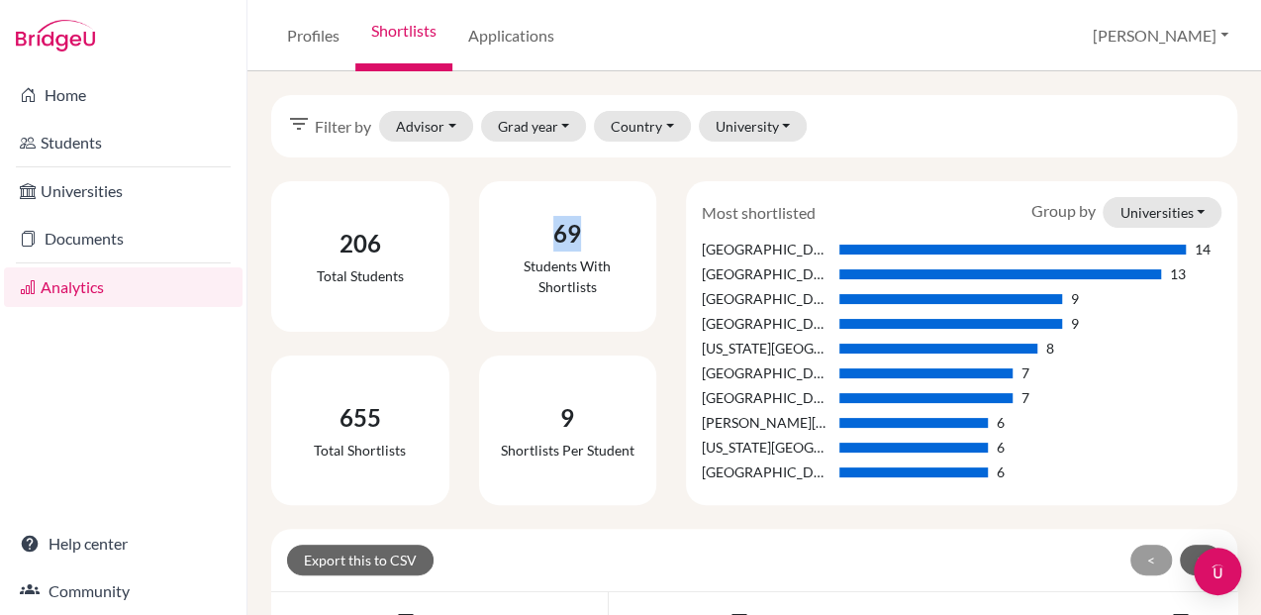
drag, startPoint x: 547, startPoint y: 228, endPoint x: 595, endPoint y: 242, distance: 49.8
click at [595, 242] on div "69" at bounding box center [568, 234] width 146 height 36
click at [661, 334] on div "206 Total students 69 Students with shortlists 655 Total shortlists 9 Shortlist…" at bounding box center [463, 343] width 415 height 324
drag, startPoint x: 700, startPoint y: 246, endPoint x: 1247, endPoint y: 233, distance: 547.5
click at [1247, 233] on div "filter_list Filter by Advisor Adsan, [PERSON_NAME], [PERSON_NAME] (Archived) [G…" at bounding box center [753, 342] width 1013 height 543
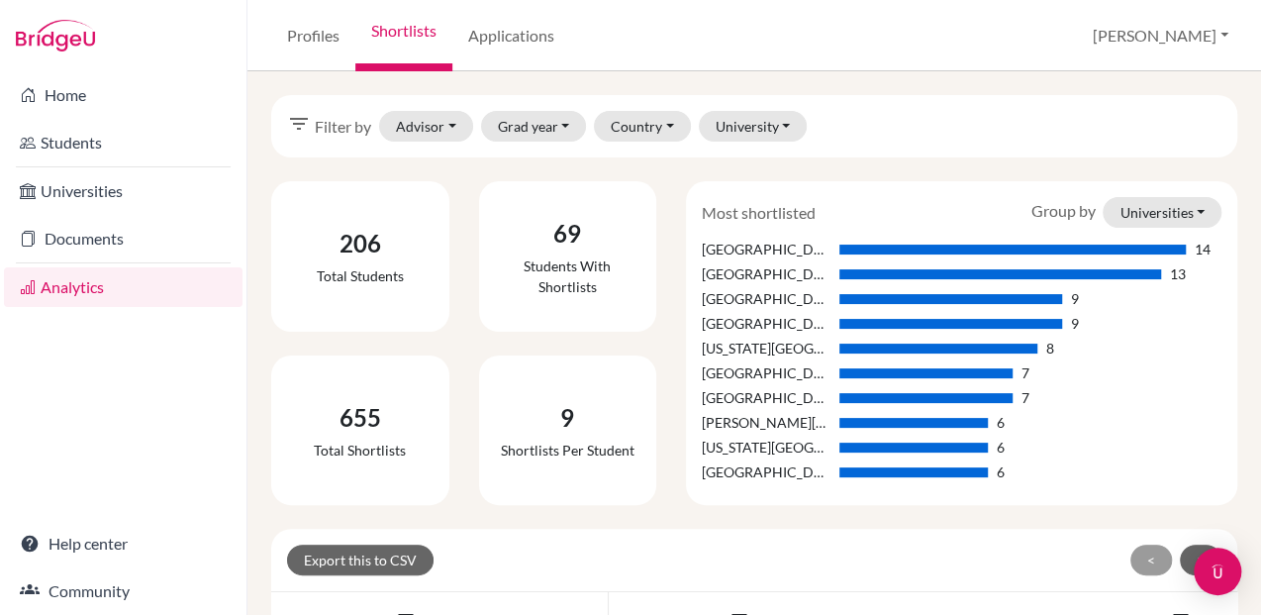
click at [792, 321] on div "University of Nottingham" at bounding box center [767, 323] width 130 height 21
drag, startPoint x: 558, startPoint y: 408, endPoint x: 570, endPoint y: 412, distance: 12.5
click at [570, 412] on div "9" at bounding box center [568, 418] width 134 height 36
click at [518, 46] on link "Applications" at bounding box center [511, 35] width 118 height 71
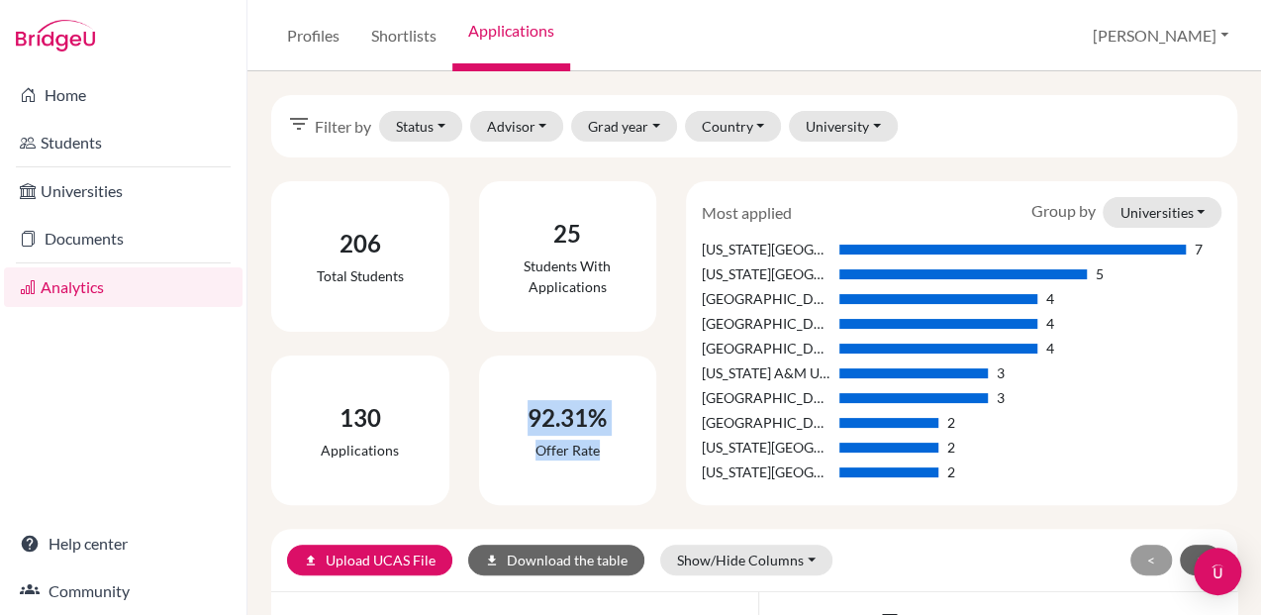
drag, startPoint x: 529, startPoint y: 410, endPoint x: 605, endPoint y: 447, distance: 84.1
click at [605, 447] on div "92.31% Offer rate" at bounding box center [567, 430] width 111 height 92
drag, startPoint x: 605, startPoint y: 447, endPoint x: 637, endPoint y: 194, distance: 255.5
click at [637, 194] on div "25 Students with applications" at bounding box center [568, 256] width 162 height 135
click at [726, 300] on div "[GEOGRAPHIC_DATA], [GEOGRAPHIC_DATA]" at bounding box center [767, 298] width 130 height 21
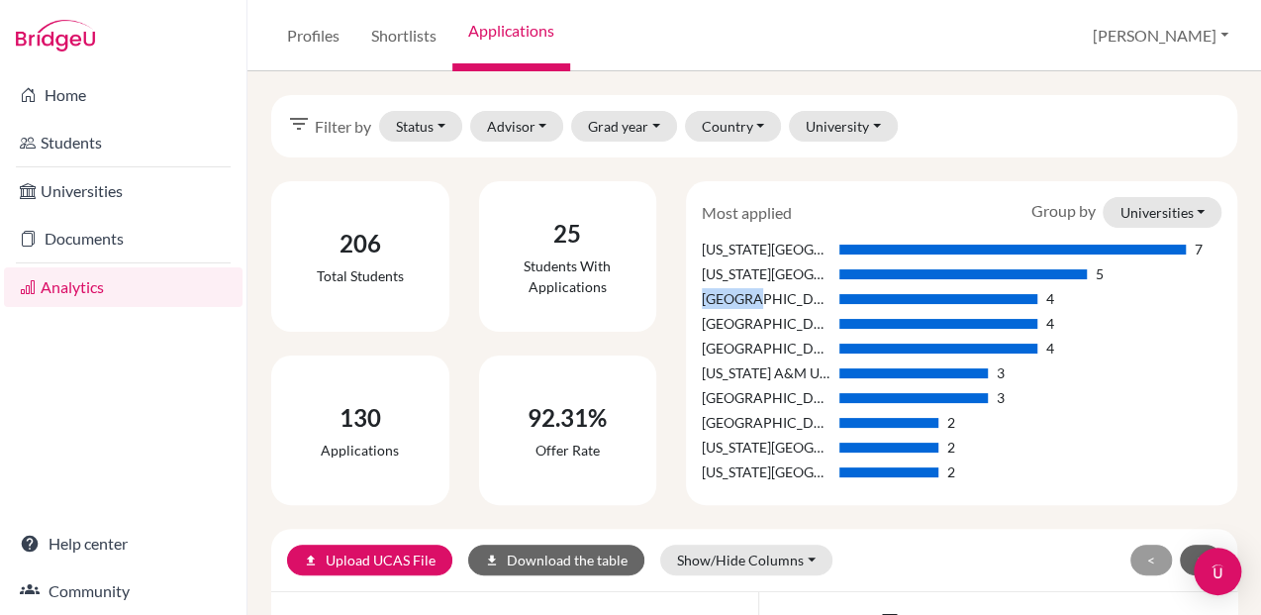
click at [726, 300] on div "[GEOGRAPHIC_DATA], [GEOGRAPHIC_DATA]" at bounding box center [767, 298] width 130 height 21
click at [770, 420] on div "[GEOGRAPHIC_DATA]" at bounding box center [767, 422] width 130 height 21
click at [594, 315] on div "25 Students with applications" at bounding box center [568, 256] width 162 height 135
